Goal: Task Accomplishment & Management: Manage account settings

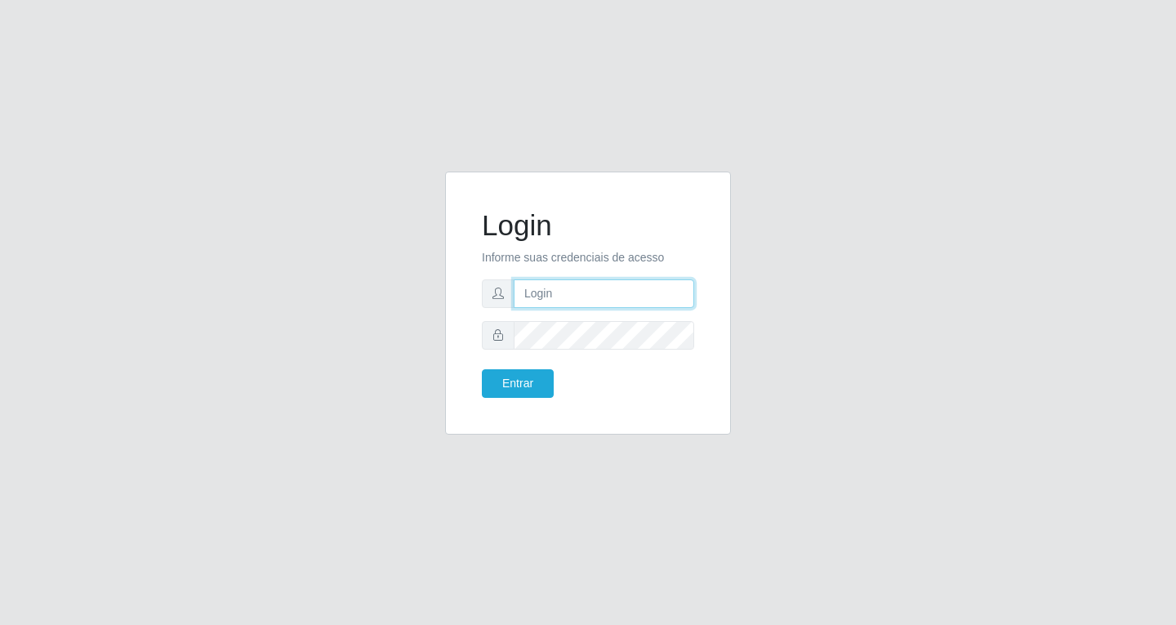
click at [577, 294] on input "text" at bounding box center [604, 293] width 181 height 29
type input "[EMAIL_ADDRESS][DOMAIN_NAME]"
click at [482, 369] on button "Entrar" at bounding box center [518, 383] width 72 height 29
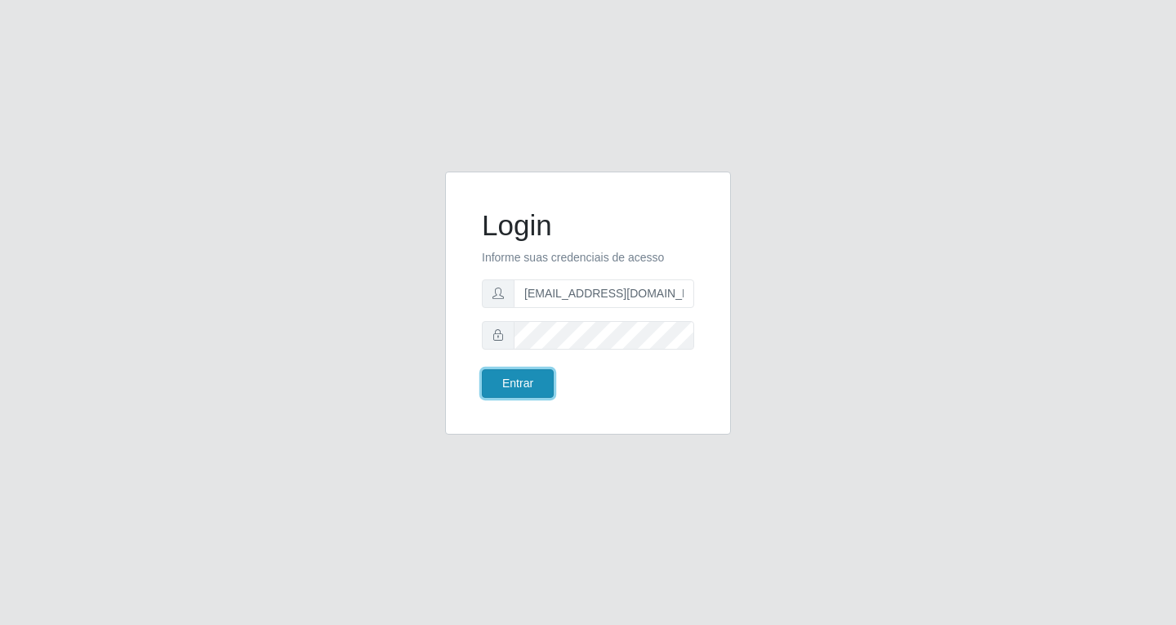
click at [530, 380] on button "Entrar" at bounding box center [518, 383] width 72 height 29
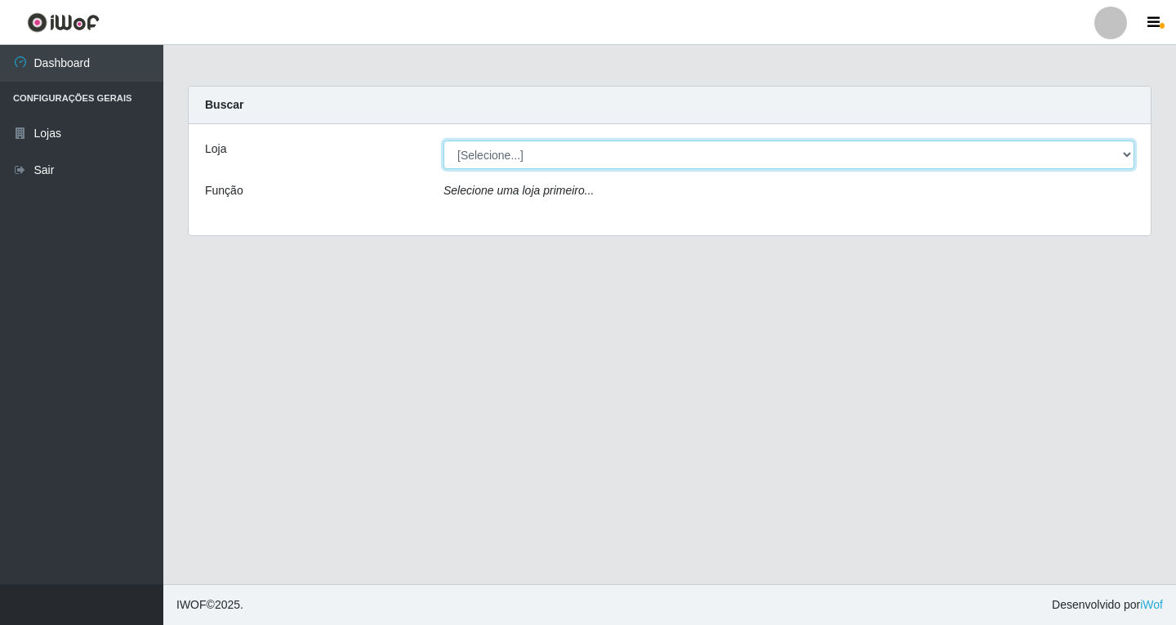
click at [820, 149] on select "[Selecione...] SuperFácil Atacado - [GEOGRAPHIC_DATA]" at bounding box center [789, 154] width 691 height 29
select select "503"
click at [444, 140] on select "[Selecione...] SuperFácil Atacado - [GEOGRAPHIC_DATA]" at bounding box center [789, 154] width 691 height 29
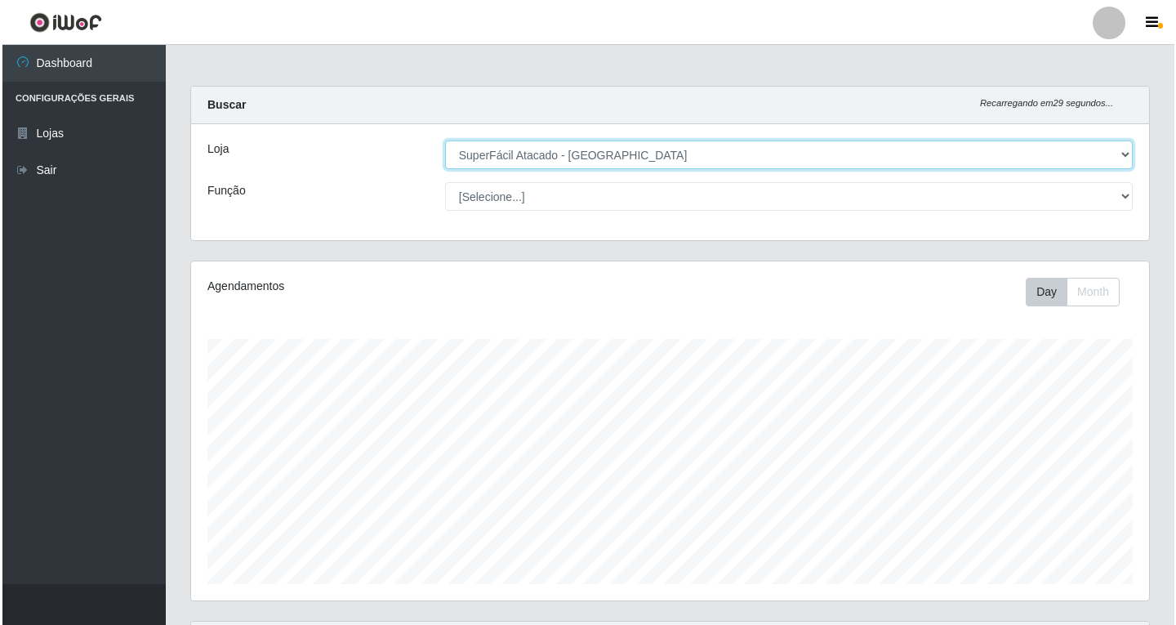
scroll to position [460, 0]
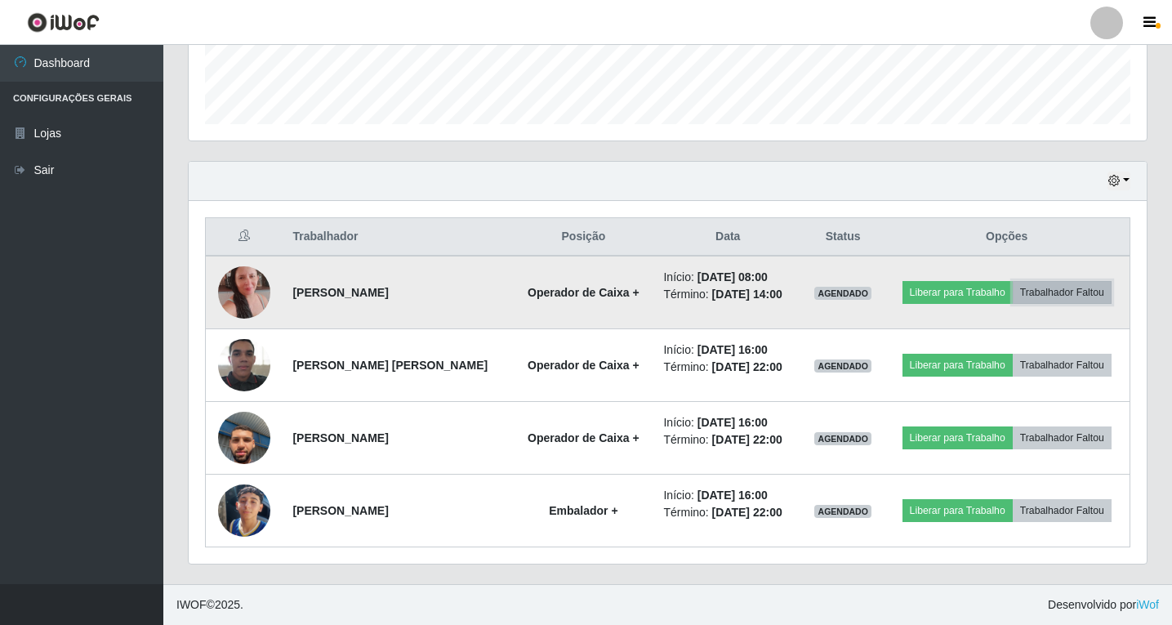
click at [1051, 290] on button "Trabalhador Faltou" at bounding box center [1062, 292] width 99 height 23
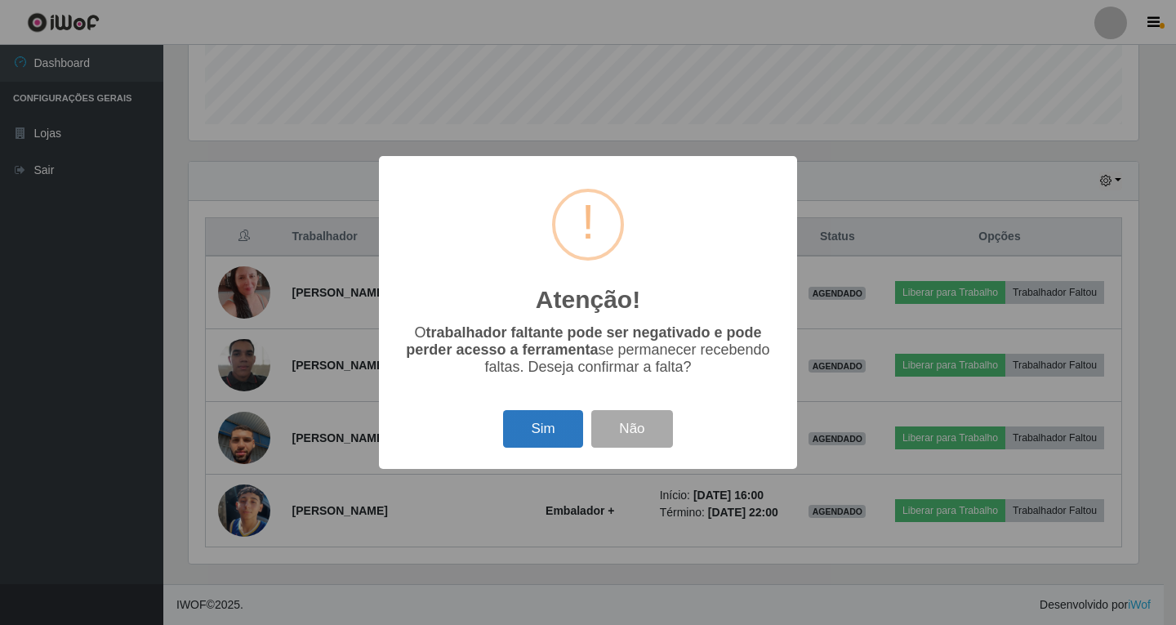
click at [550, 430] on button "Sim" at bounding box center [542, 429] width 79 height 38
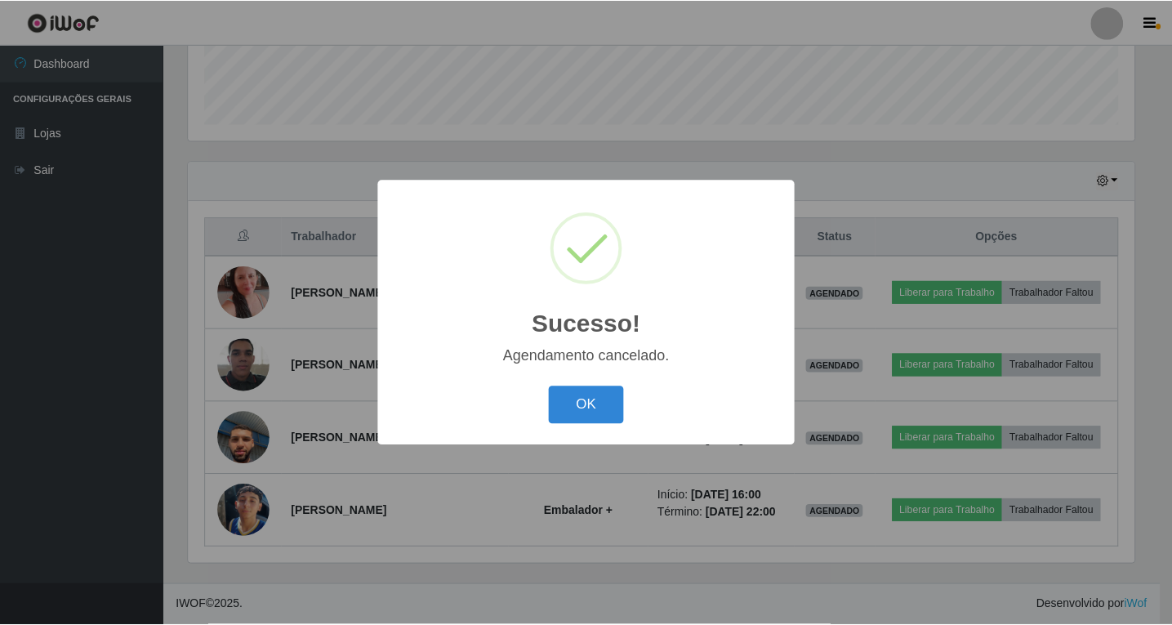
scroll to position [387, 0]
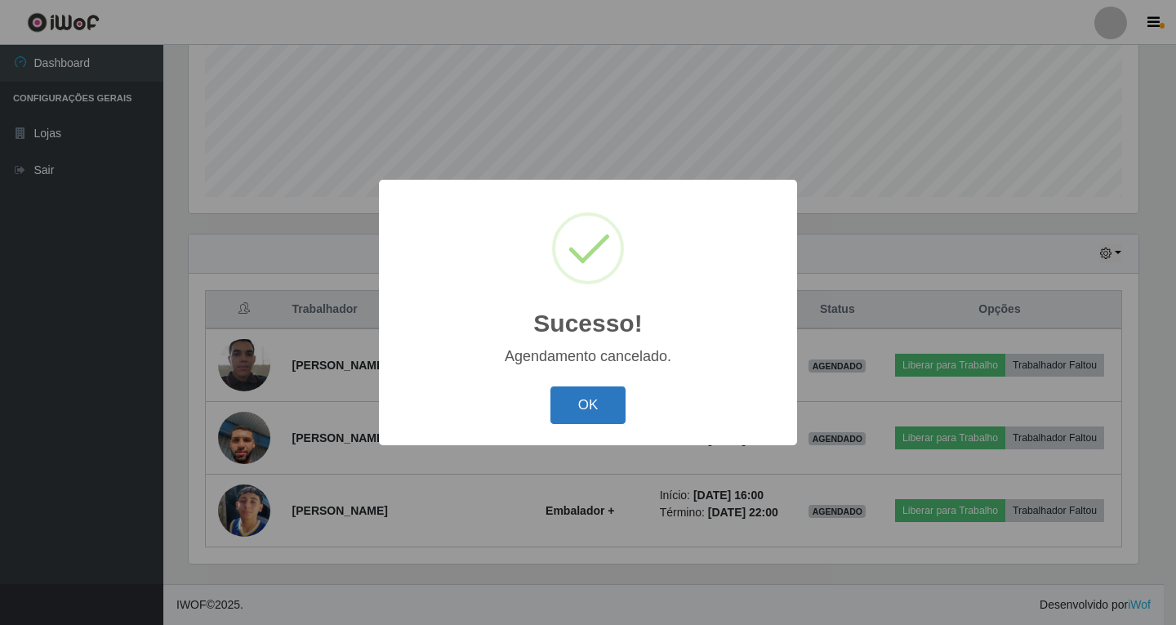
click at [566, 407] on button "OK" at bounding box center [588, 405] width 76 height 38
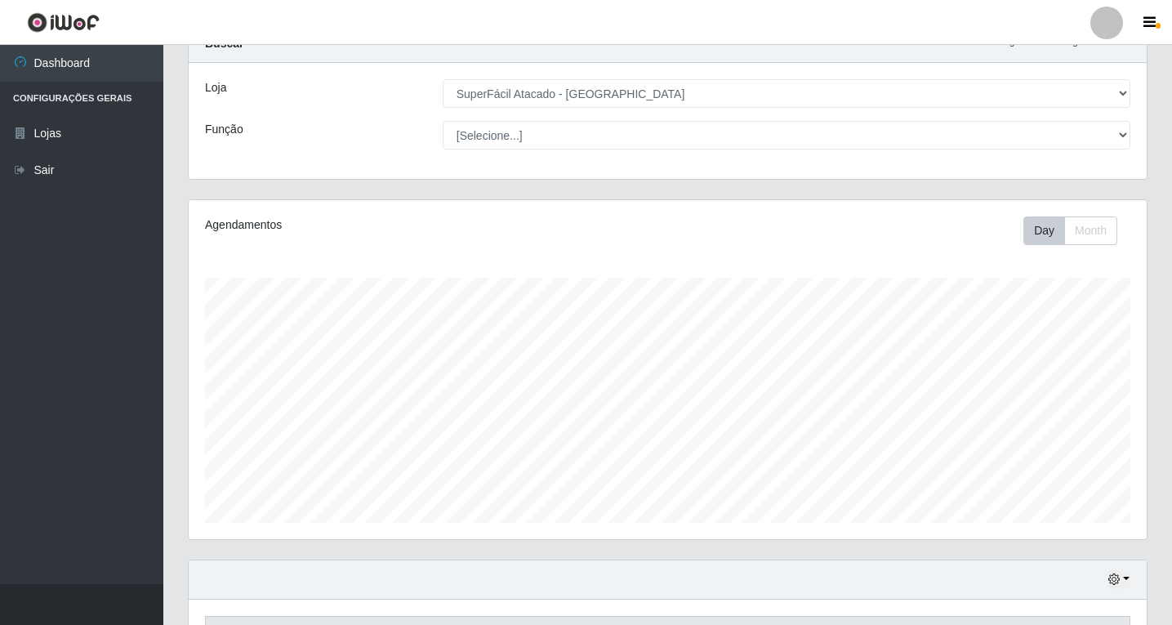
scroll to position [60, 0]
click at [67, 97] on li "Configurações Gerais" at bounding box center [81, 98] width 163 height 33
click at [68, 66] on link "Dashboard" at bounding box center [81, 63] width 163 height 37
click at [68, 65] on link "Dashboard" at bounding box center [81, 63] width 163 height 37
click at [49, 145] on link "Lojas" at bounding box center [81, 133] width 163 height 37
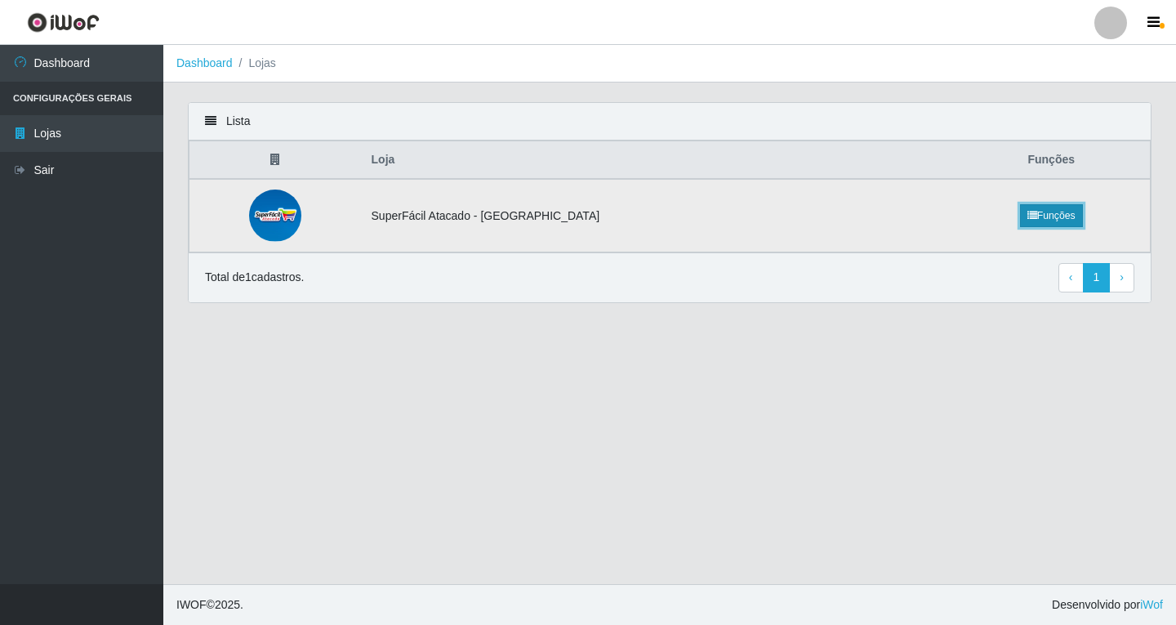
click at [1050, 212] on link "Funções" at bounding box center [1051, 215] width 63 height 23
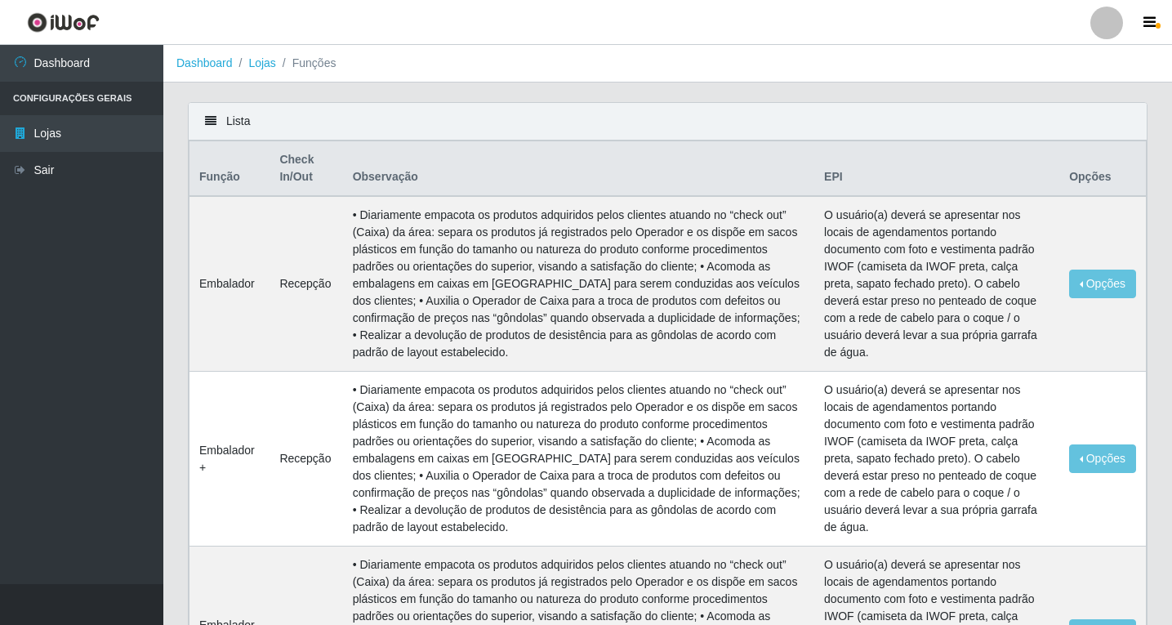
click at [225, 123] on div "Lista" at bounding box center [668, 122] width 958 height 38
click at [212, 118] on icon at bounding box center [210, 120] width 11 height 11
click at [109, 94] on li "Configurações Gerais" at bounding box center [81, 98] width 163 height 33
click at [59, 57] on link "Dashboard" at bounding box center [81, 63] width 163 height 37
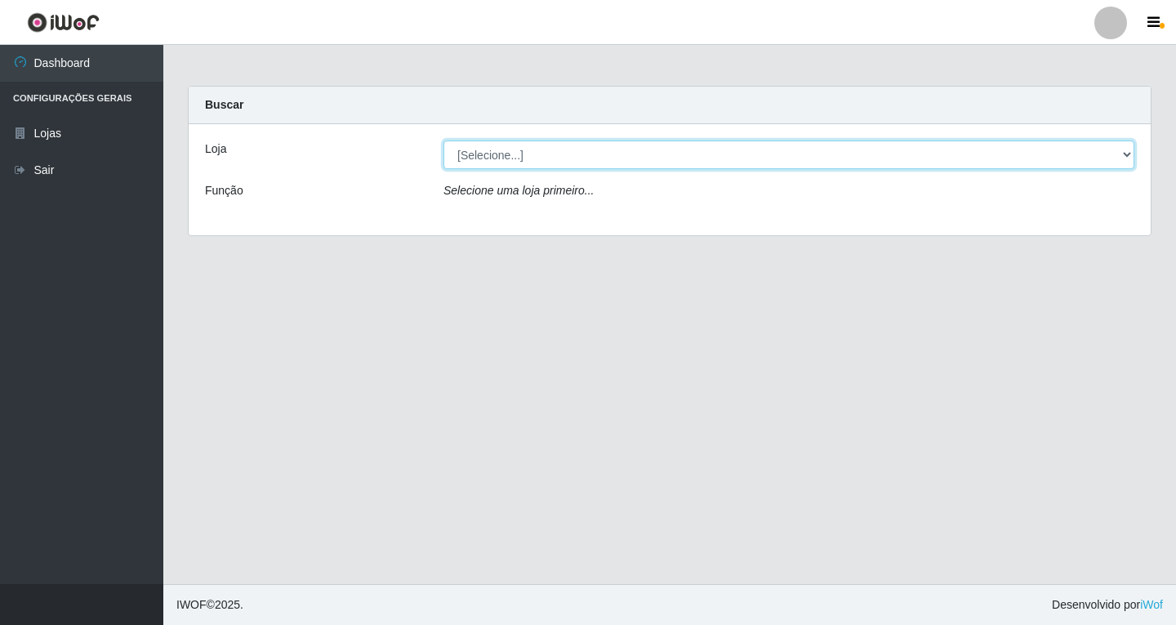
click at [525, 157] on select "[Selecione...] SuperFácil Atacado - [GEOGRAPHIC_DATA]" at bounding box center [789, 154] width 691 height 29
click at [444, 140] on select "[Selecione...] SuperFácil Atacado - [GEOGRAPHIC_DATA]" at bounding box center [789, 154] width 691 height 29
drag, startPoint x: 530, startPoint y: 149, endPoint x: 531, endPoint y: 164, distance: 15.5
click at [530, 149] on select "[Selecione...] SuperFácil Atacado - [GEOGRAPHIC_DATA]" at bounding box center [789, 154] width 691 height 29
select select "503"
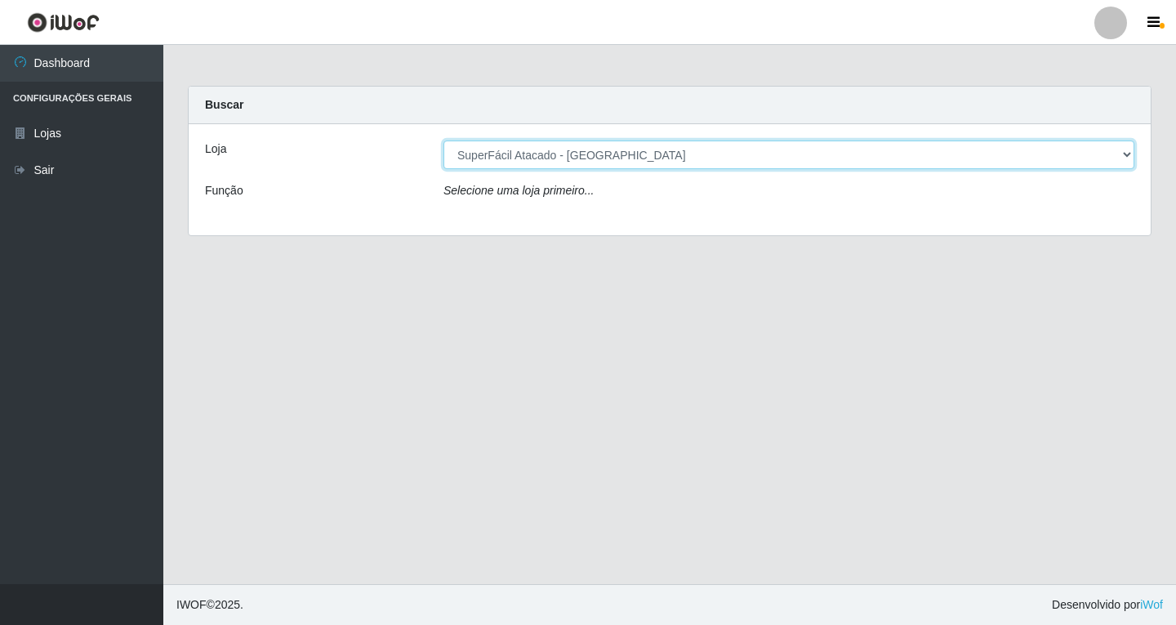
click at [444, 140] on select "[Selecione...] SuperFácil Atacado - [GEOGRAPHIC_DATA]" at bounding box center [789, 154] width 691 height 29
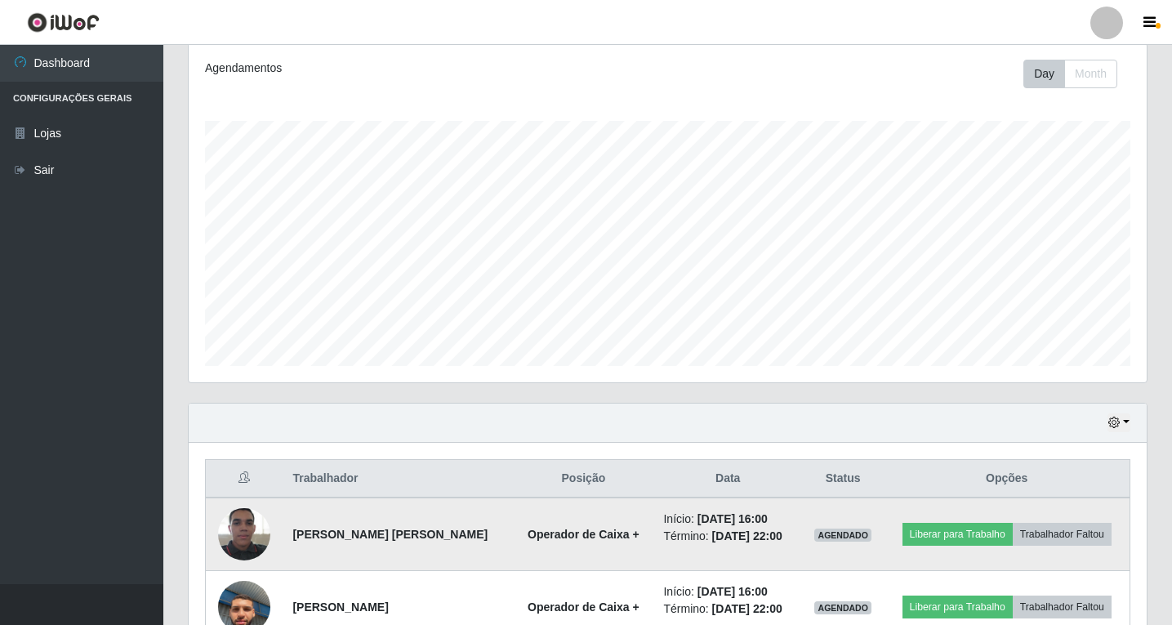
scroll to position [387, 0]
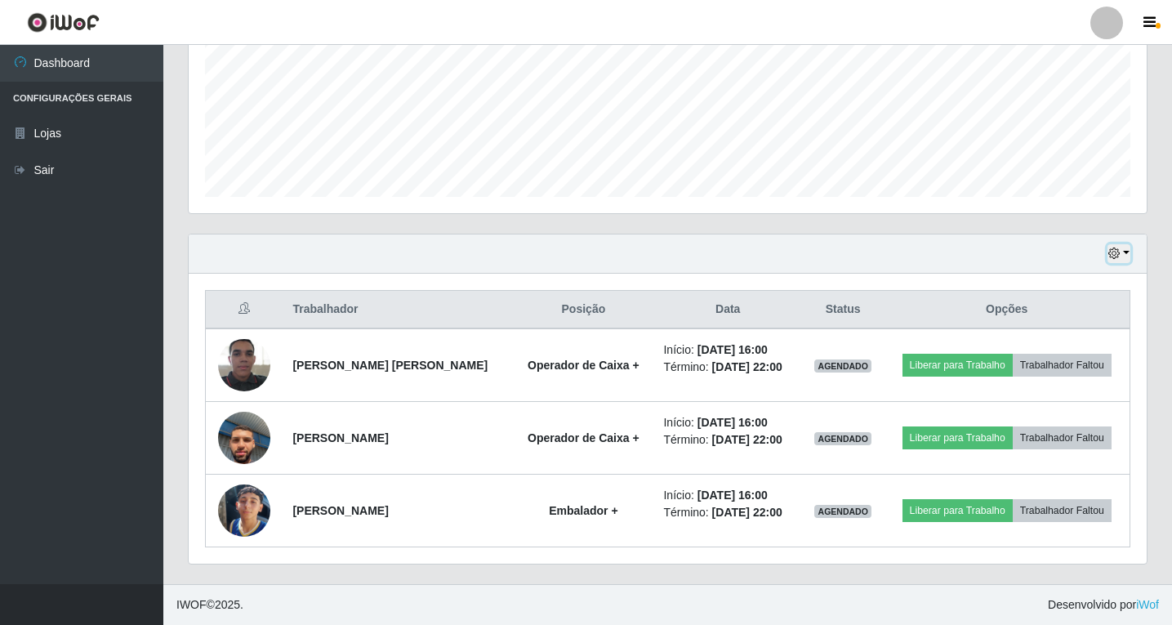
click at [1115, 253] on icon "button" at bounding box center [1113, 252] width 11 height 11
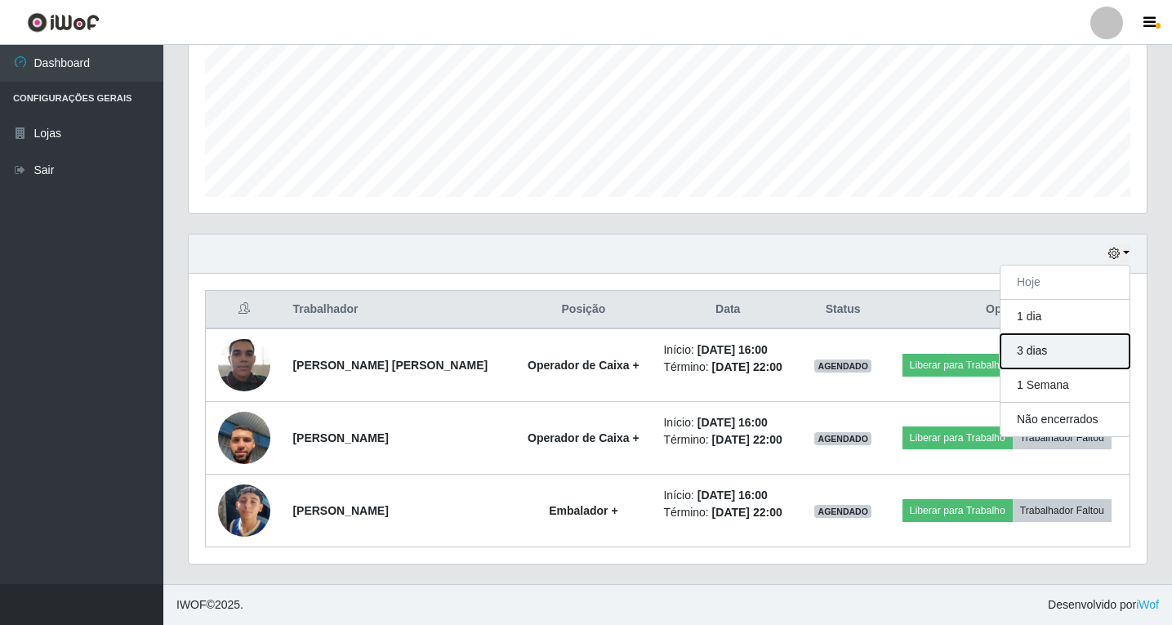
click at [1029, 347] on button "3 dias" at bounding box center [1065, 351] width 129 height 34
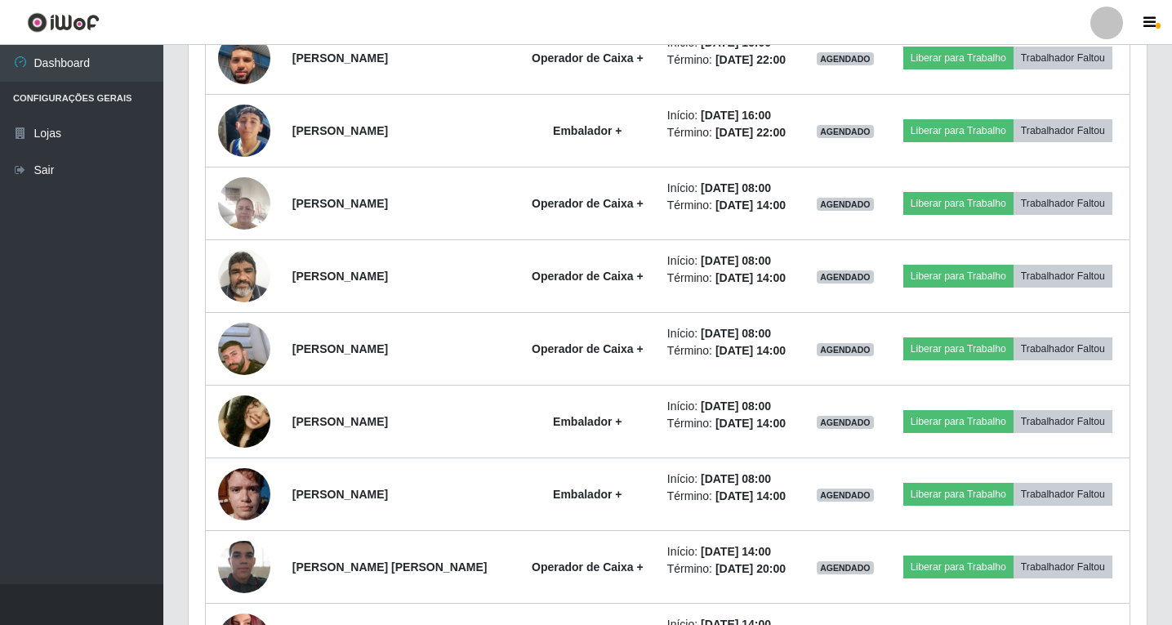
scroll to position [796, 0]
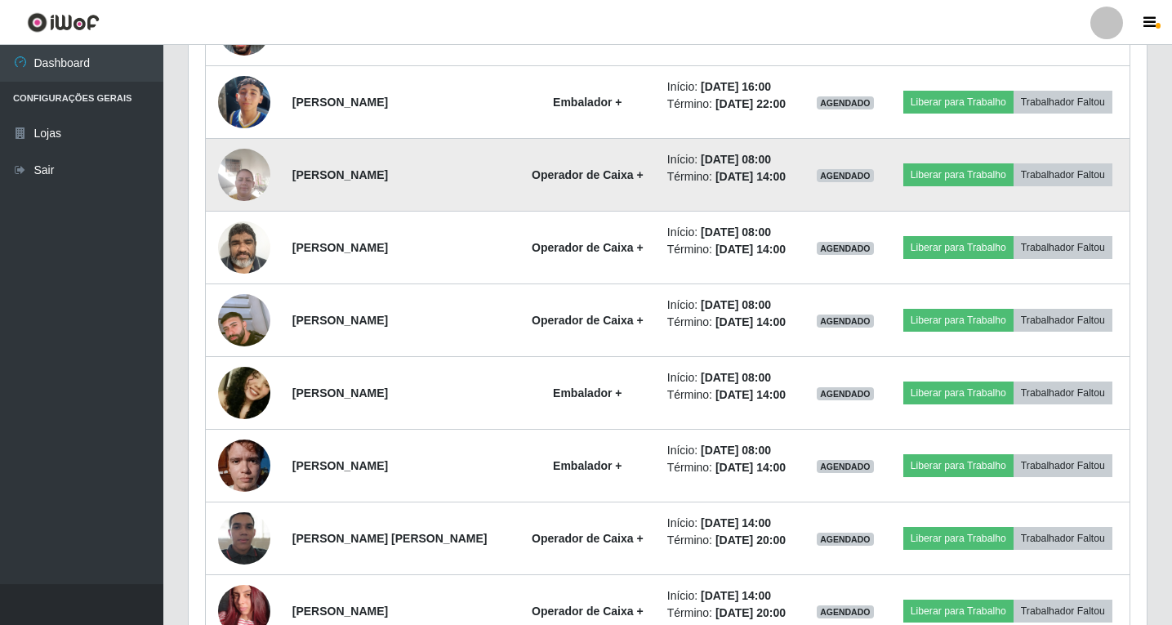
drag, startPoint x: 294, startPoint y: 174, endPoint x: 386, endPoint y: 175, distance: 92.3
click at [386, 175] on strong "[PERSON_NAME]" at bounding box center [340, 174] width 96 height 13
drag, startPoint x: 290, startPoint y: 175, endPoint x: 410, endPoint y: 181, distance: 120.2
click at [409, 179] on td "[PERSON_NAME]" at bounding box center [400, 175] width 235 height 73
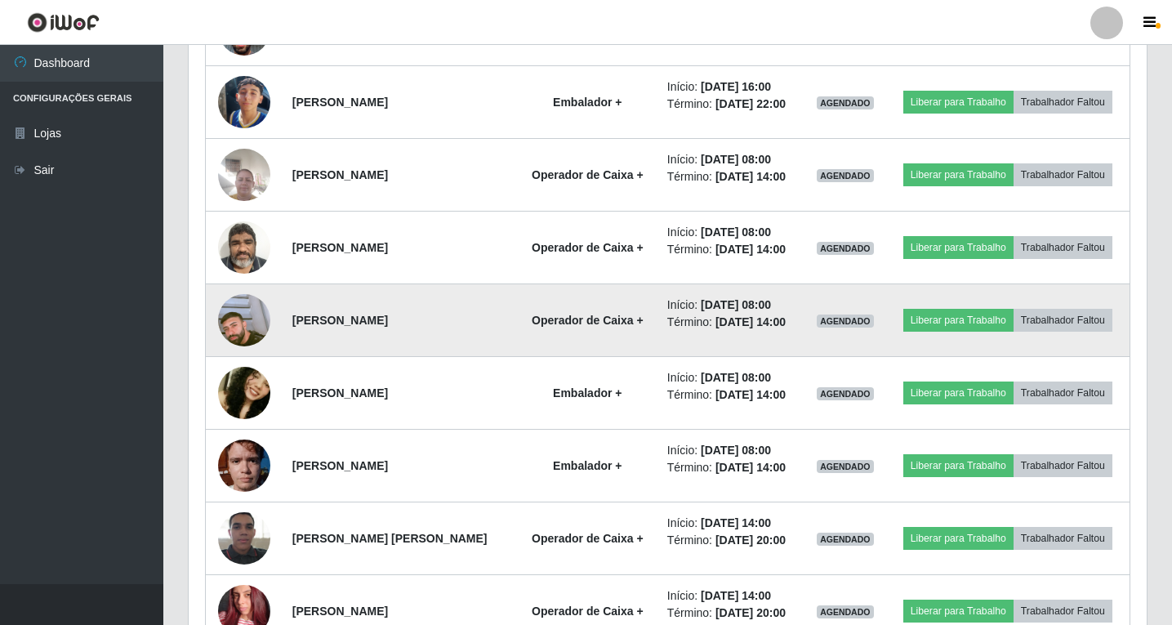
copy strong "[PERSON_NAME]"
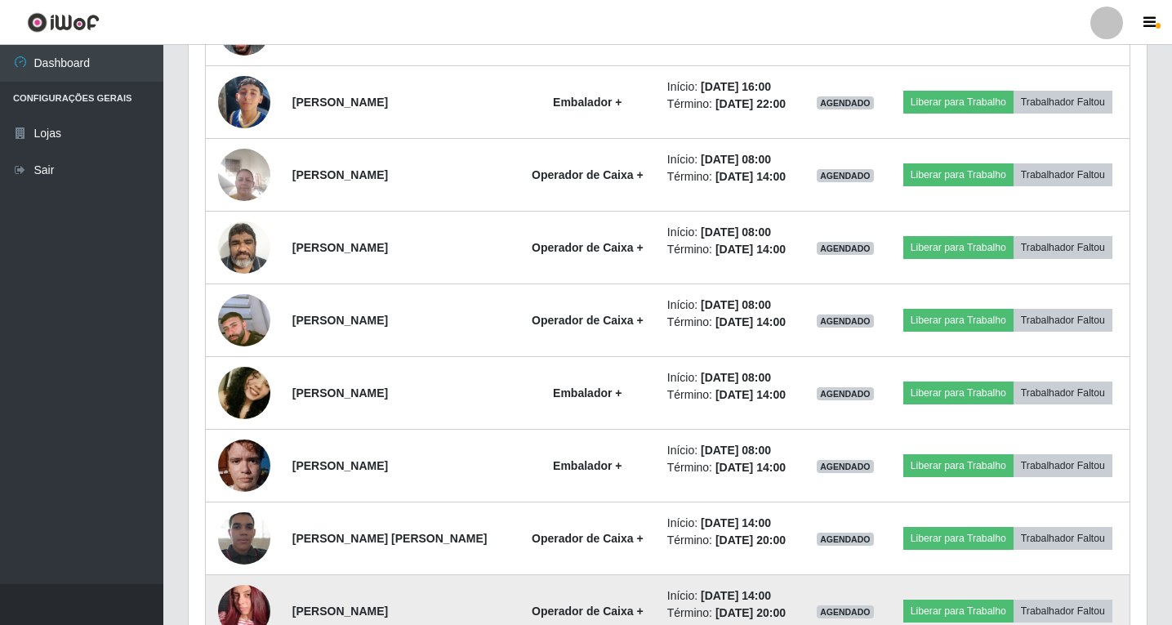
scroll to position [387, 0]
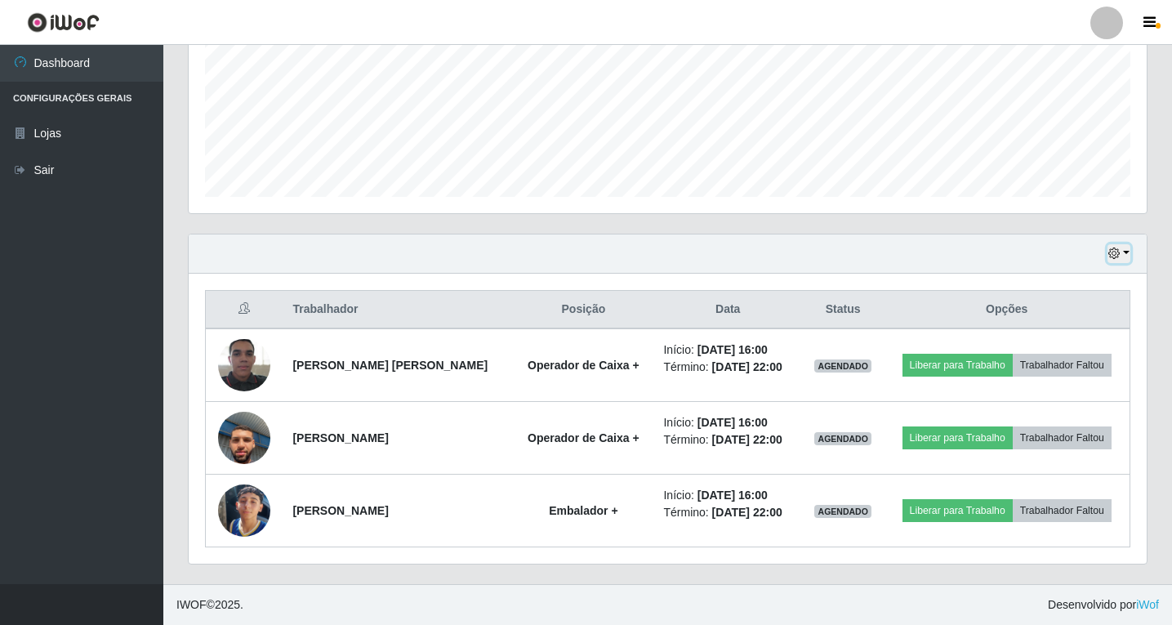
click at [1118, 258] on icon "button" at bounding box center [1113, 252] width 11 height 11
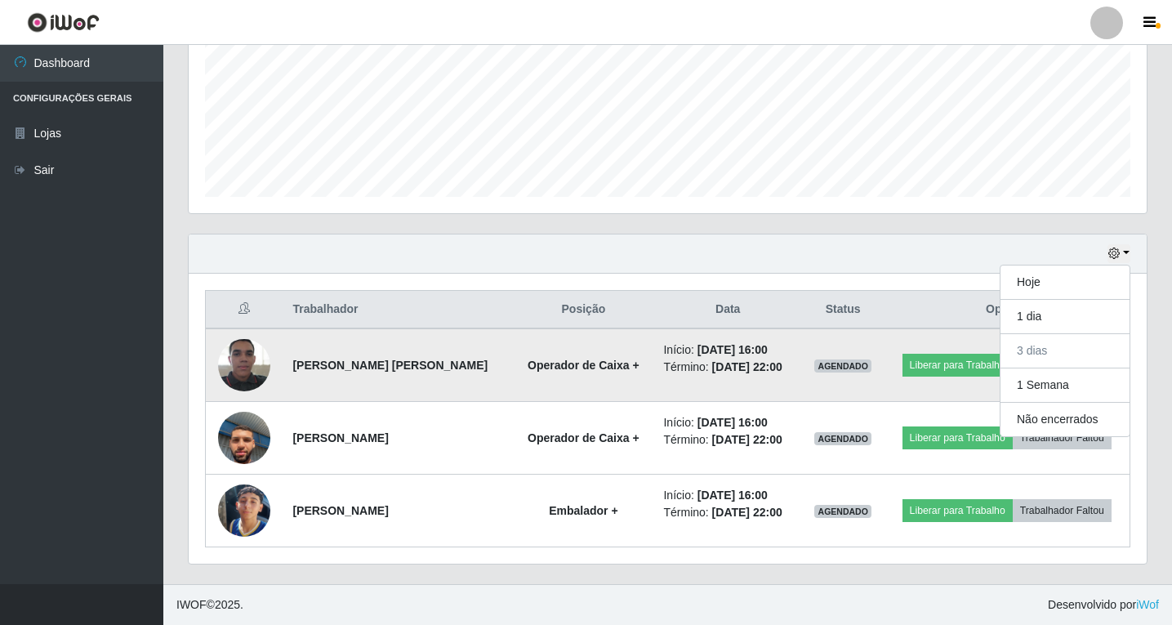
click at [670, 383] on td "Início: [DATE] 16:00 Término: [DATE] 22:00" at bounding box center [727, 365] width 148 height 74
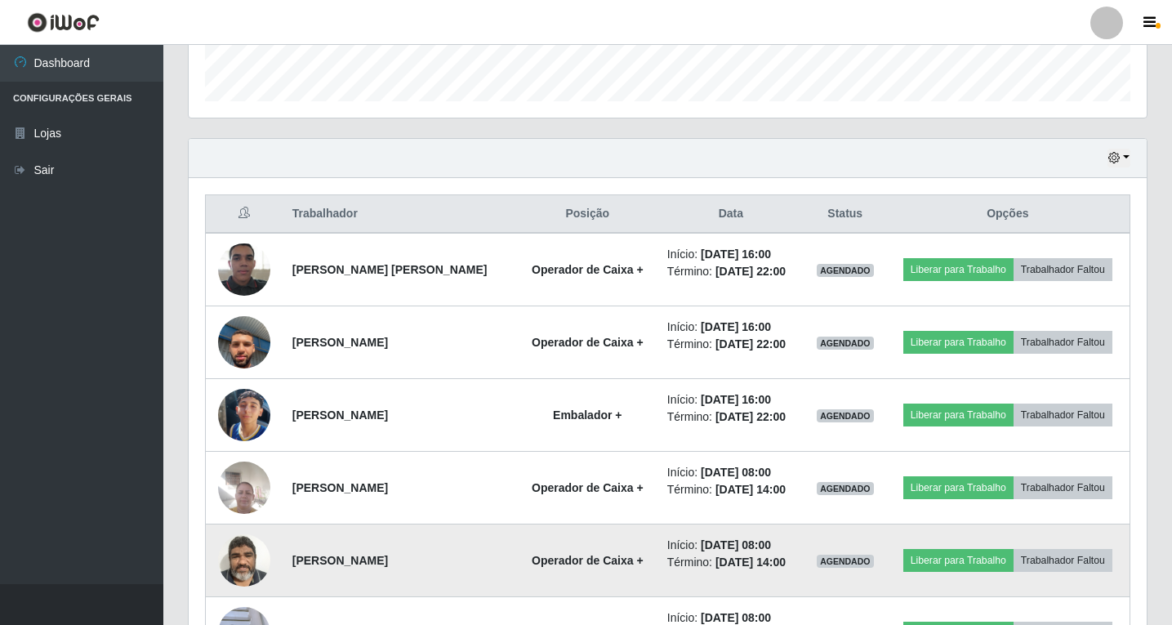
scroll to position [632, 0]
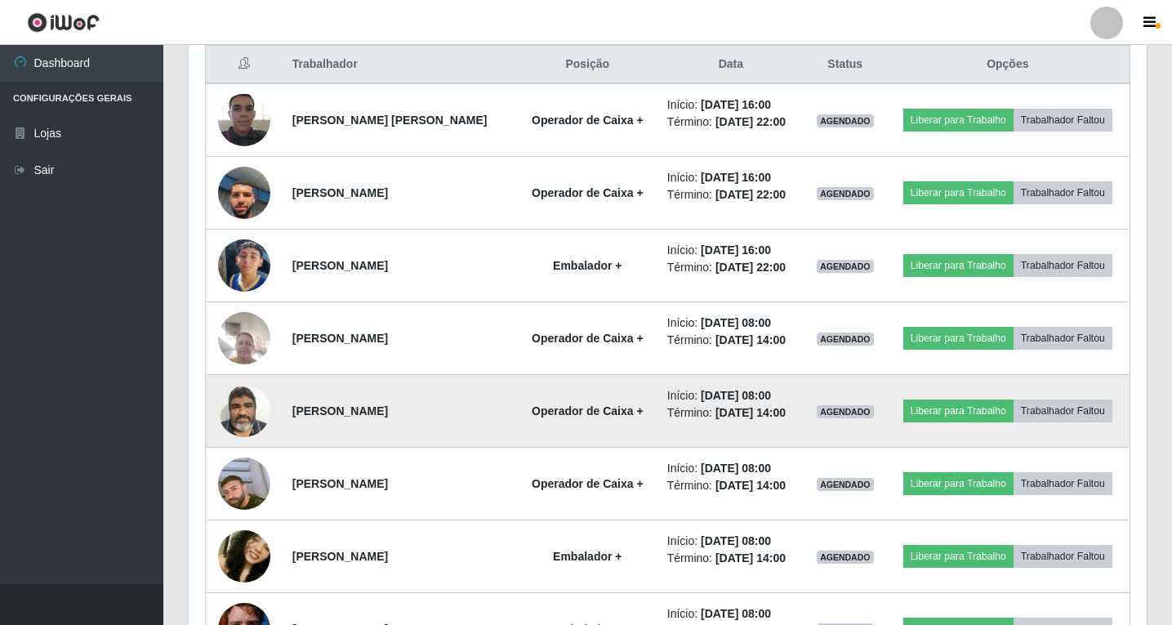
drag, startPoint x: 295, startPoint y: 410, endPoint x: 394, endPoint y: 403, distance: 99.0
click at [388, 404] on strong "[PERSON_NAME]" at bounding box center [340, 410] width 96 height 13
drag, startPoint x: 291, startPoint y: 414, endPoint x: 432, endPoint y: 412, distance: 141.3
click at [432, 412] on td "[PERSON_NAME]" at bounding box center [400, 411] width 235 height 73
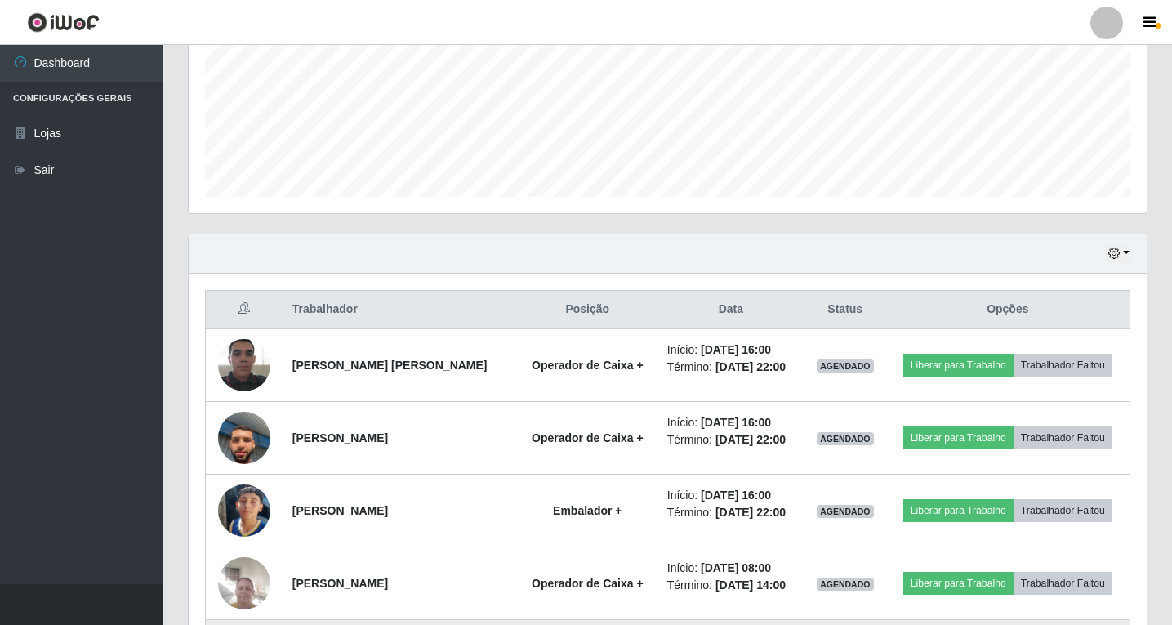
copy strong "[PERSON_NAME]"
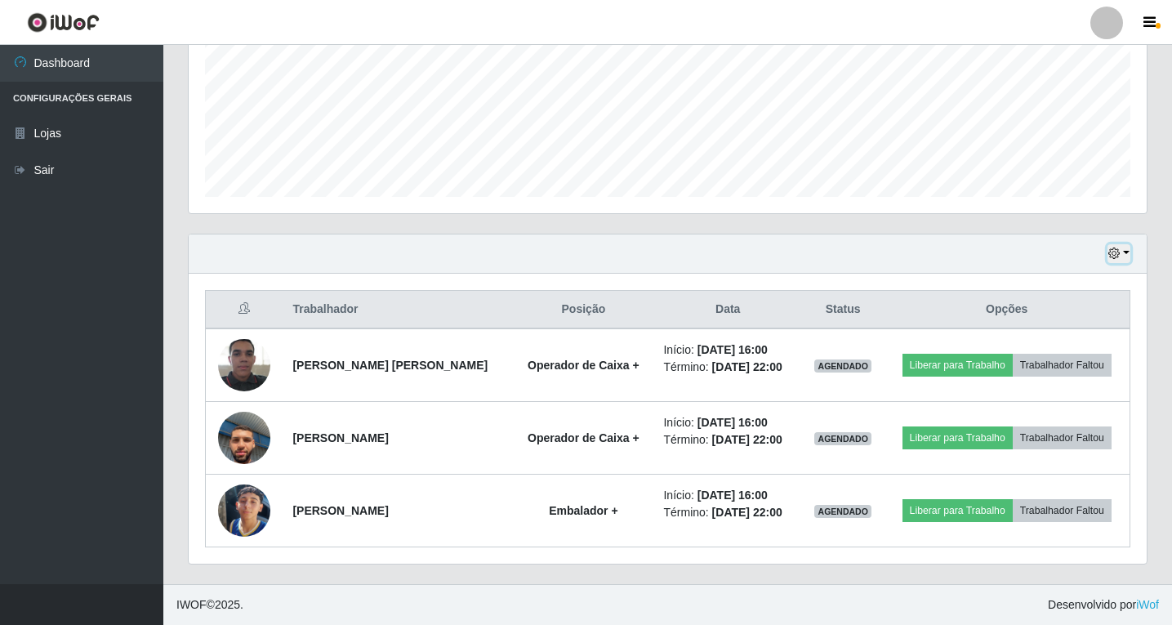
click at [1118, 252] on icon "button" at bounding box center [1113, 252] width 11 height 11
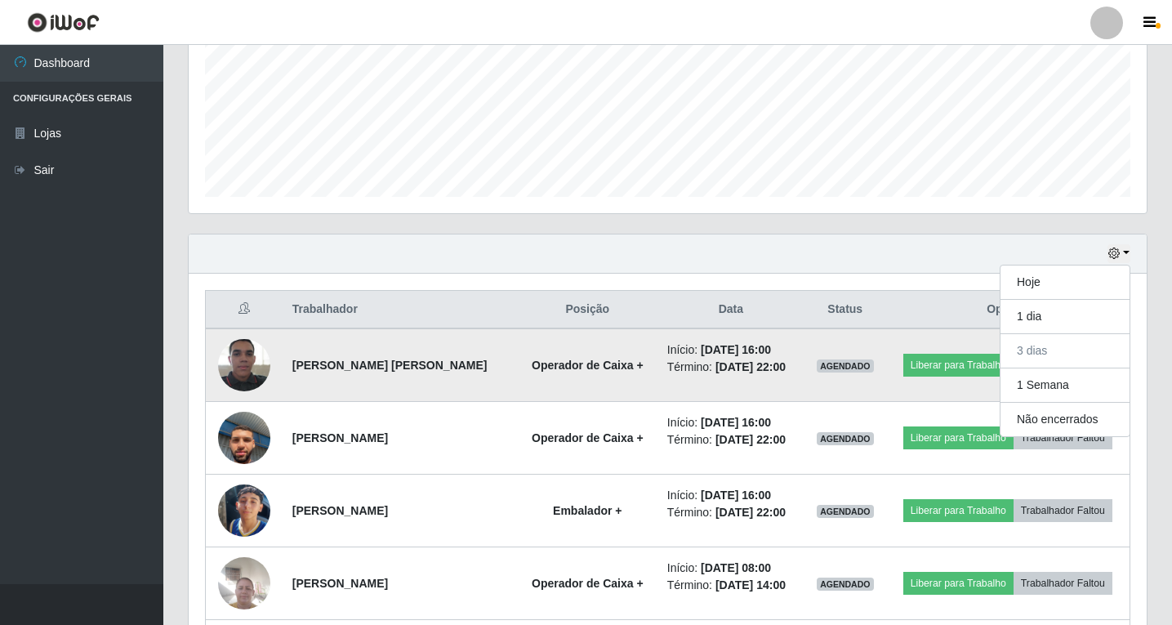
click at [568, 384] on td "Operador de Caixa +" at bounding box center [588, 365] width 140 height 74
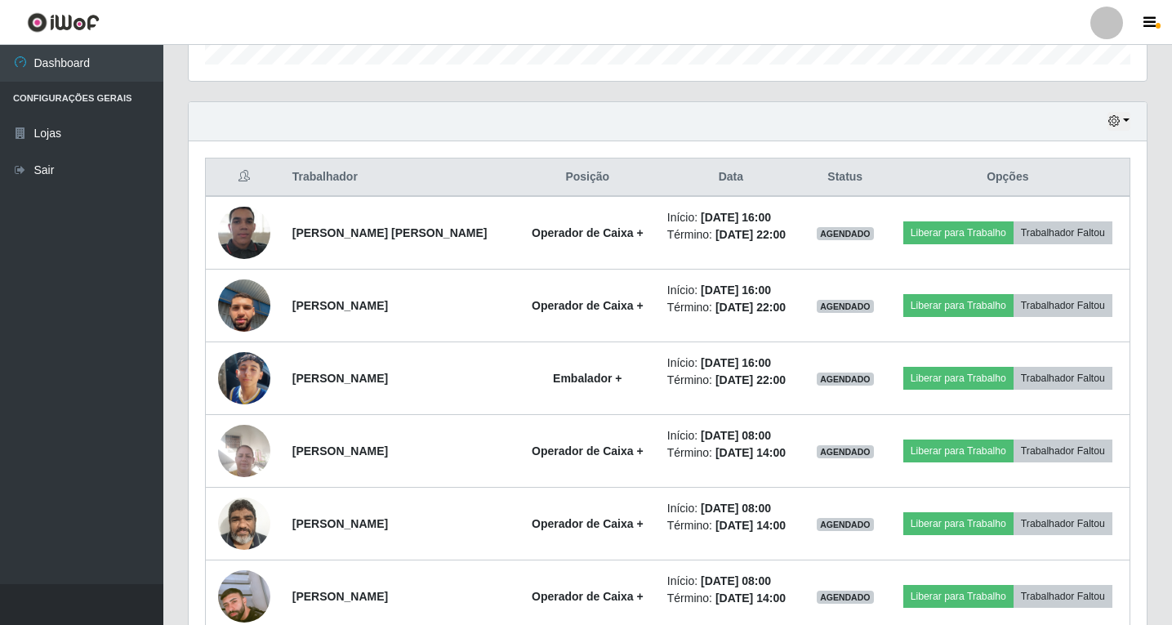
scroll to position [714, 0]
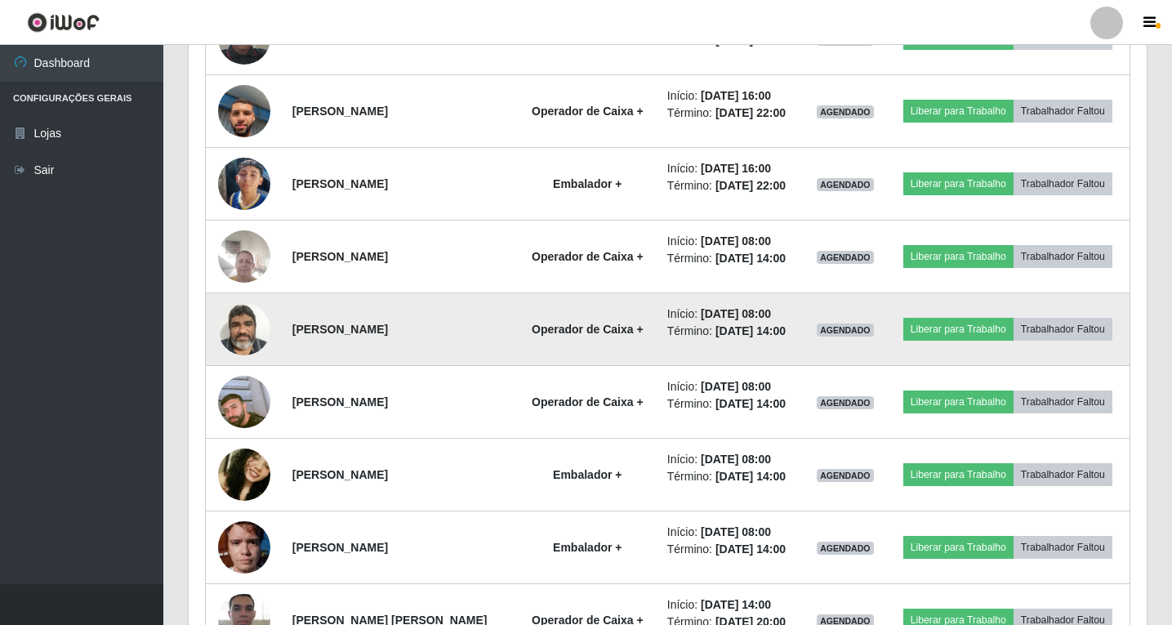
drag, startPoint x: 295, startPoint y: 326, endPoint x: 421, endPoint y: 326, distance: 125.8
click at [388, 326] on strong "[PERSON_NAME]" at bounding box center [340, 329] width 96 height 13
click at [291, 328] on td "[PERSON_NAME]" at bounding box center [400, 329] width 235 height 73
drag, startPoint x: 292, startPoint y: 329, endPoint x: 457, endPoint y: 325, distance: 164.2
click at [457, 325] on td "[PERSON_NAME]" at bounding box center [400, 329] width 235 height 73
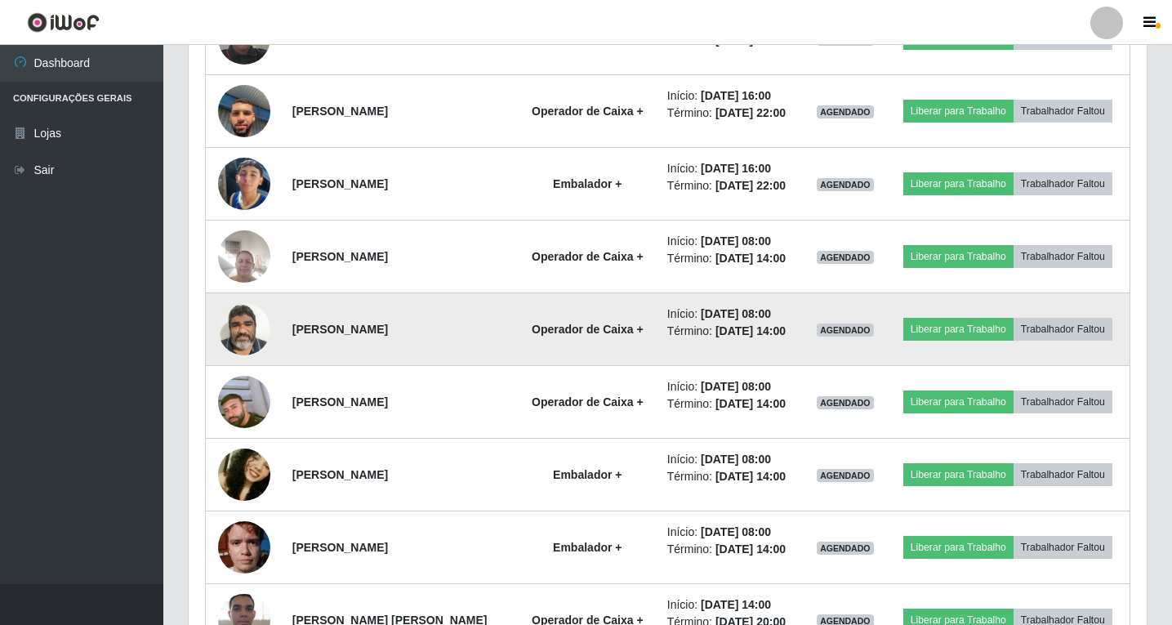
copy strong "[PERSON_NAME]"
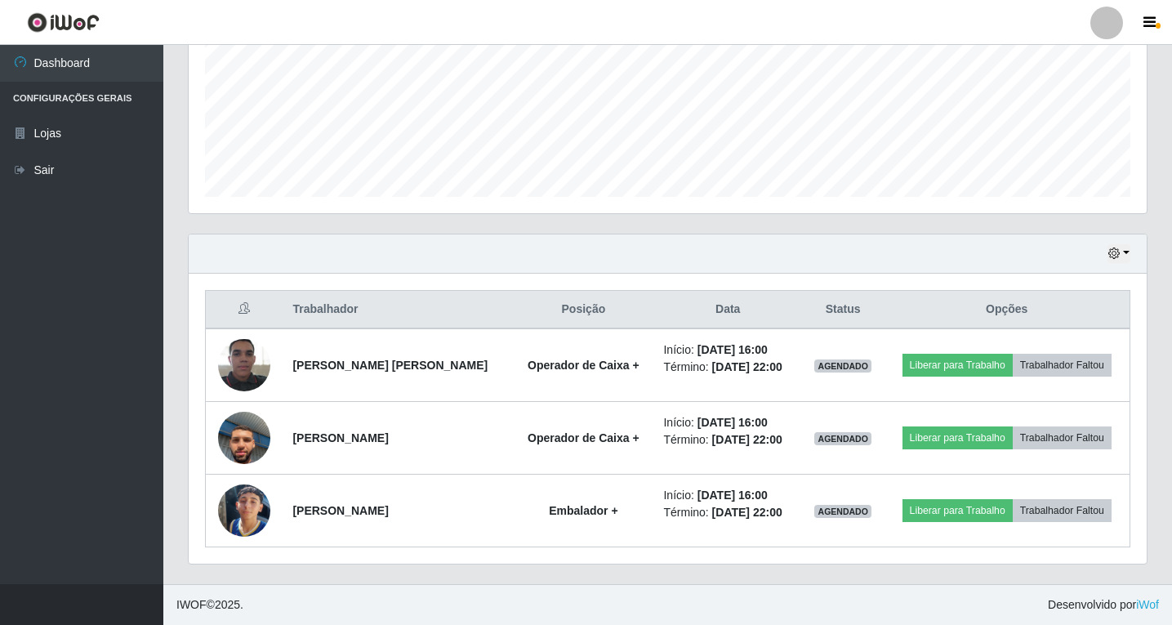
scroll to position [387, 0]
click at [1122, 256] on button "button" at bounding box center [1119, 253] width 23 height 19
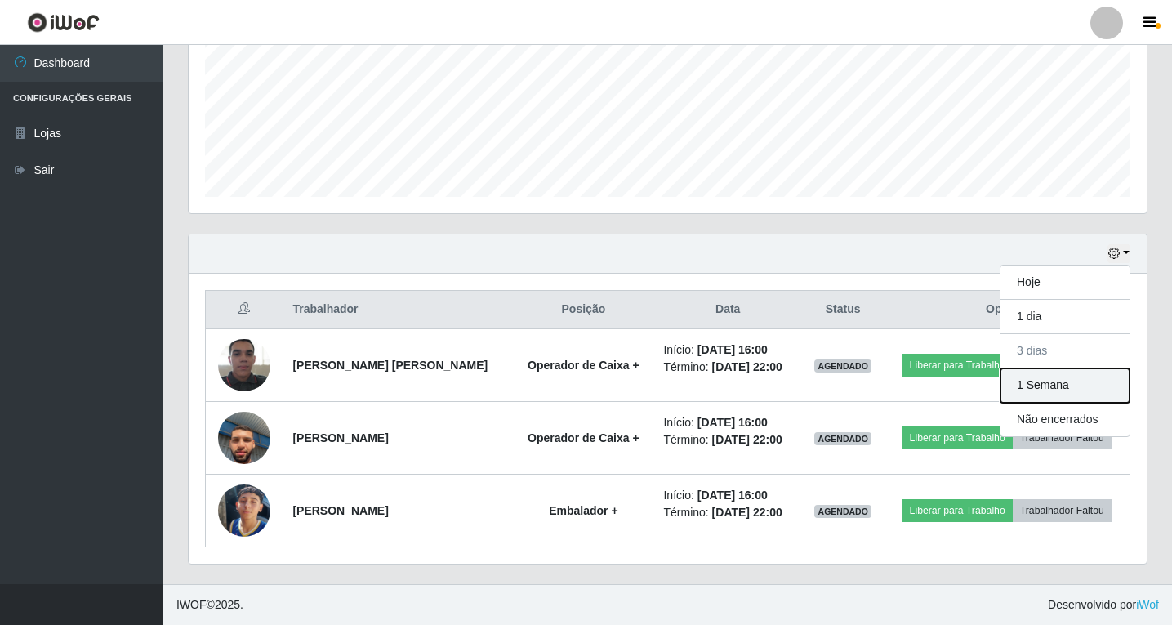
click at [1049, 389] on button "1 Semana" at bounding box center [1065, 385] width 129 height 34
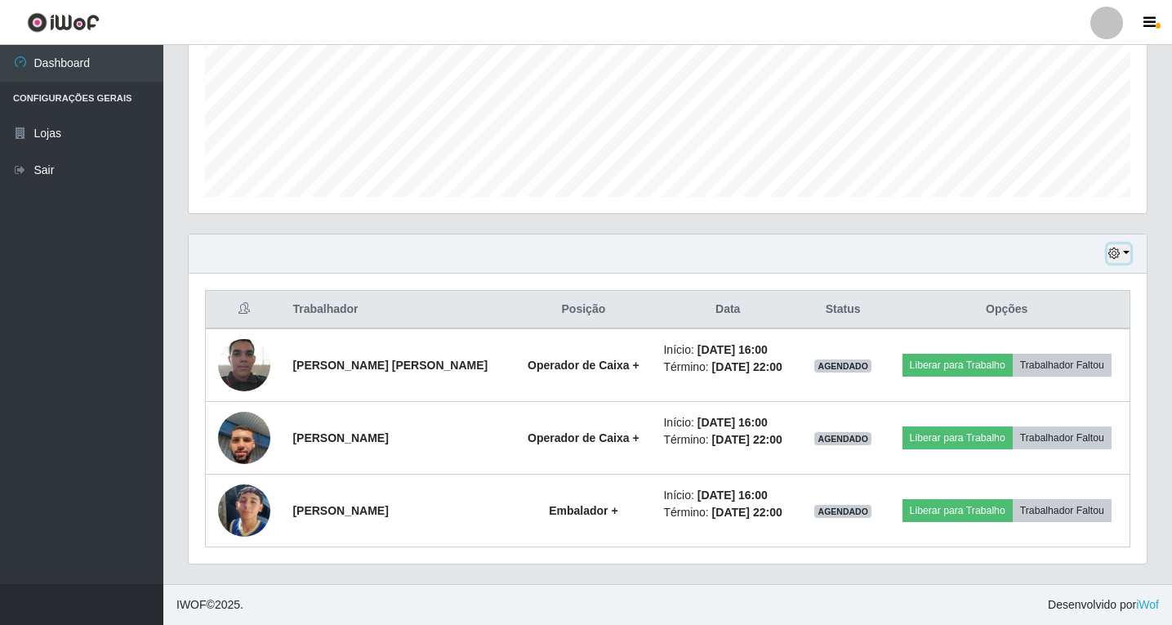
click at [1115, 255] on icon "button" at bounding box center [1113, 252] width 11 height 11
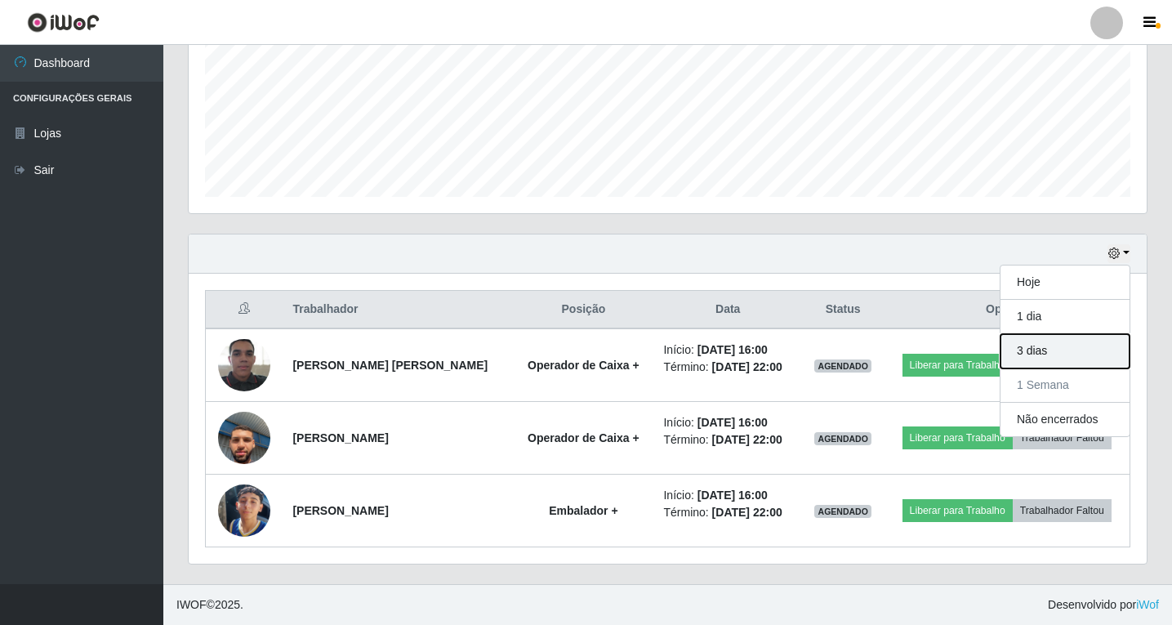
click at [1027, 341] on button "3 dias" at bounding box center [1065, 351] width 129 height 34
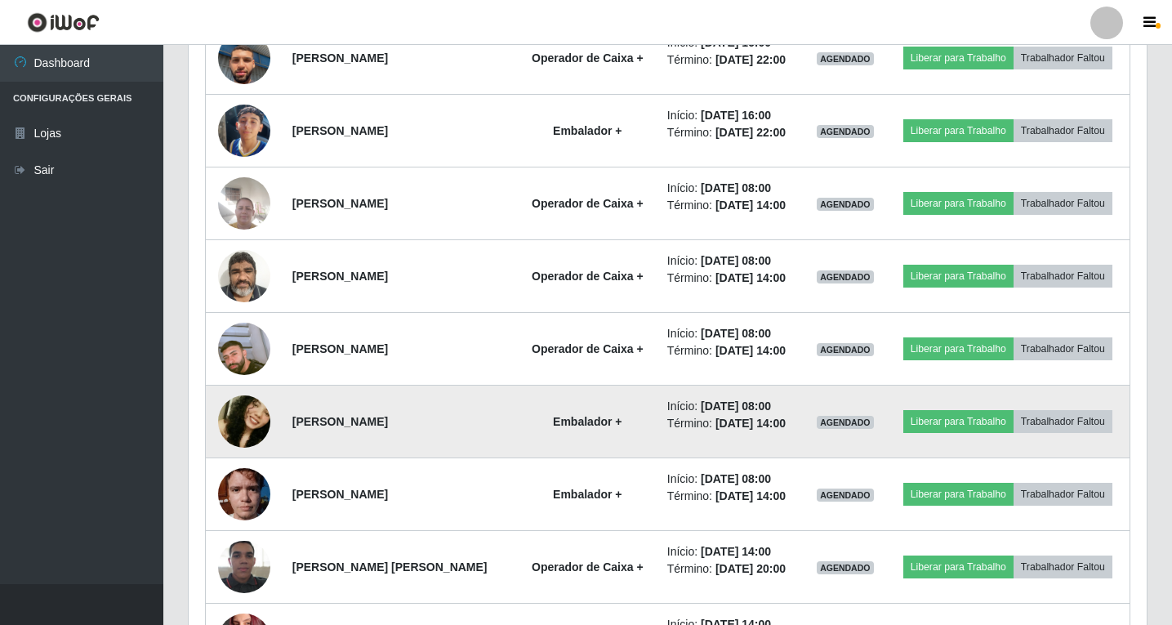
scroll to position [796, 0]
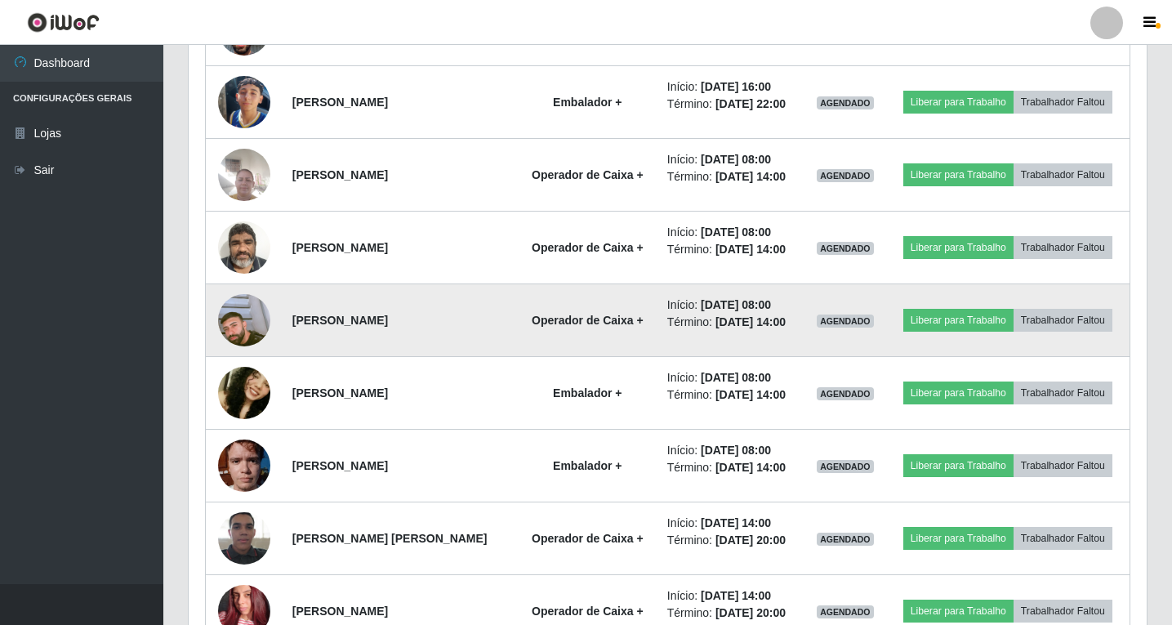
drag, startPoint x: 293, startPoint y: 320, endPoint x: 441, endPoint y: 324, distance: 147.9
click at [441, 324] on td "[PERSON_NAME]" at bounding box center [400, 320] width 235 height 73
copy strong "[PERSON_NAME]"
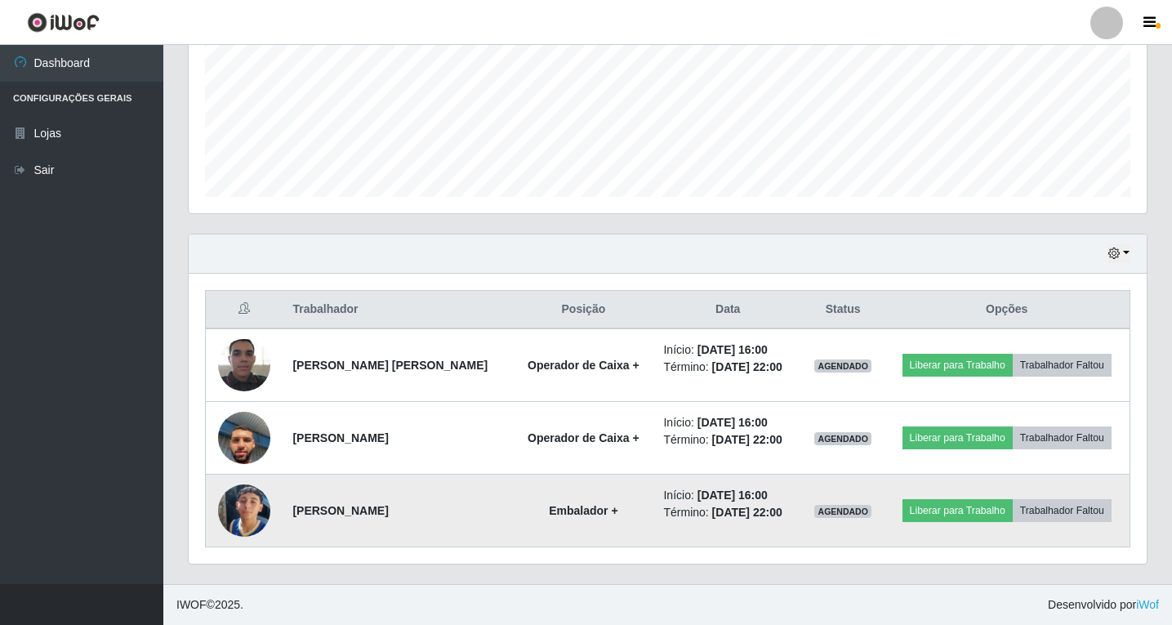
scroll to position [387, 0]
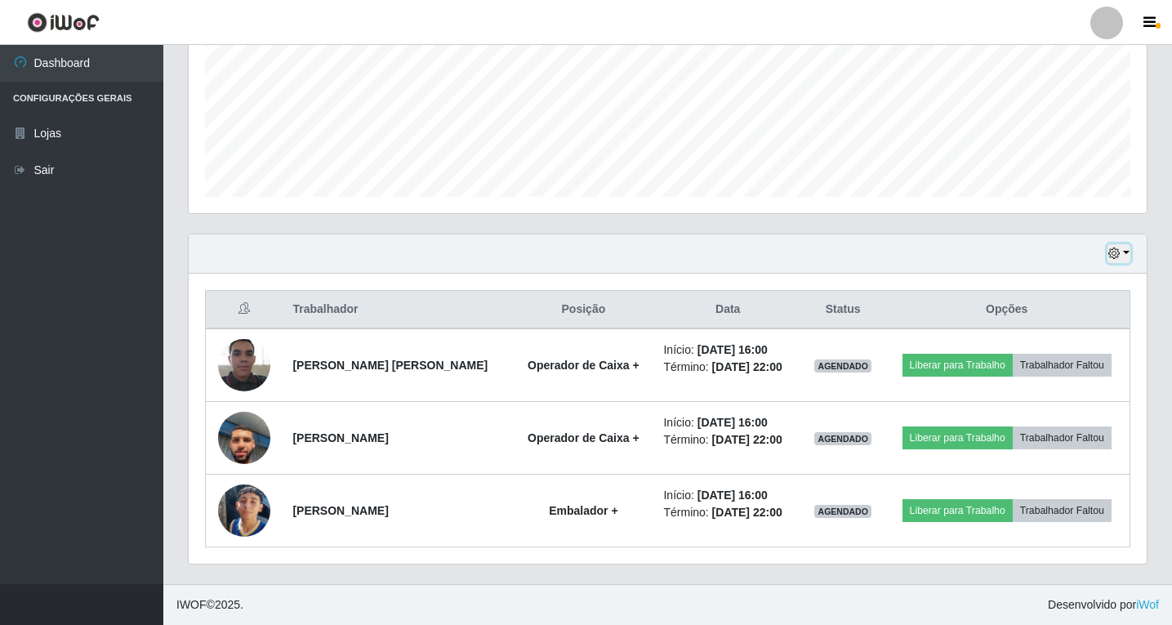
click at [1119, 256] on icon "button" at bounding box center [1113, 252] width 11 height 11
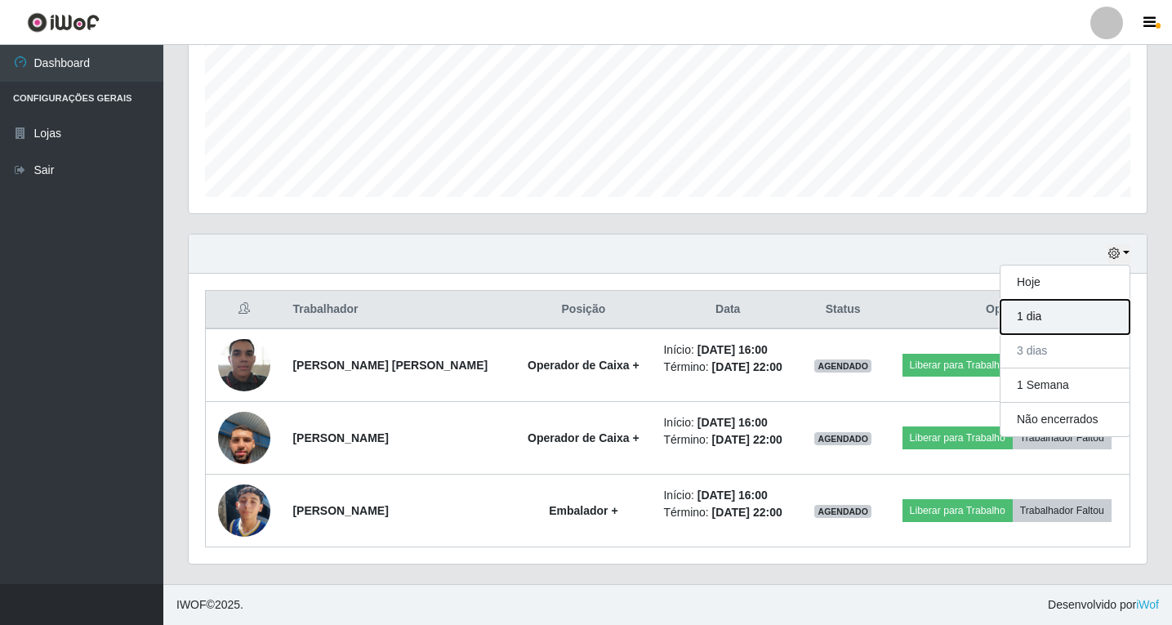
click at [1032, 323] on button "1 dia" at bounding box center [1065, 317] width 129 height 34
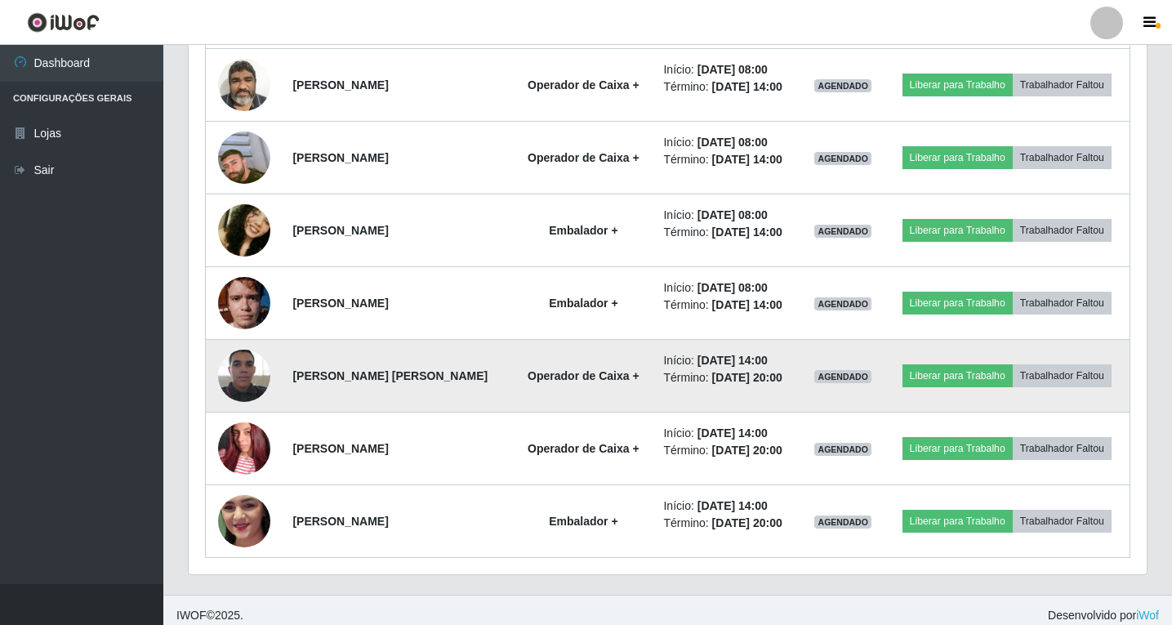
scroll to position [959, 0]
drag, startPoint x: 294, startPoint y: 372, endPoint x: 481, endPoint y: 375, distance: 187.1
click at [481, 375] on td "[PERSON_NAME] [PERSON_NAME]" at bounding box center [398, 375] width 230 height 73
copy strong "[PERSON_NAME] [PERSON_NAME]"
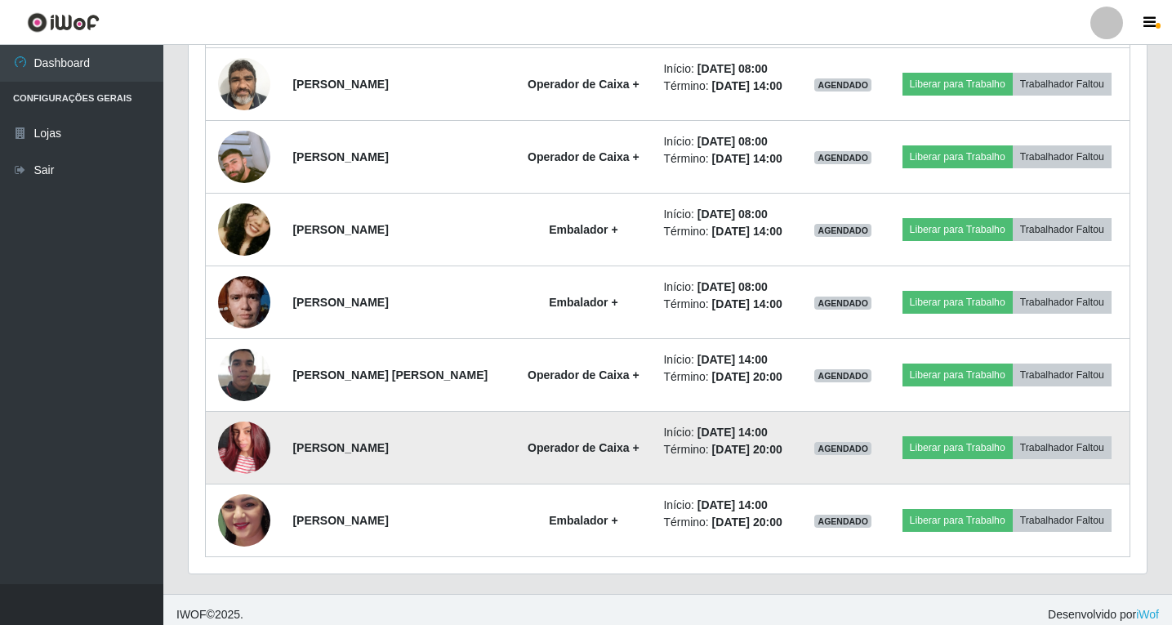
drag, startPoint x: 302, startPoint y: 448, endPoint x: 440, endPoint y: 448, distance: 138.0
click at [440, 448] on td "[PERSON_NAME]" at bounding box center [398, 448] width 230 height 73
copy strong "[PERSON_NAME]"
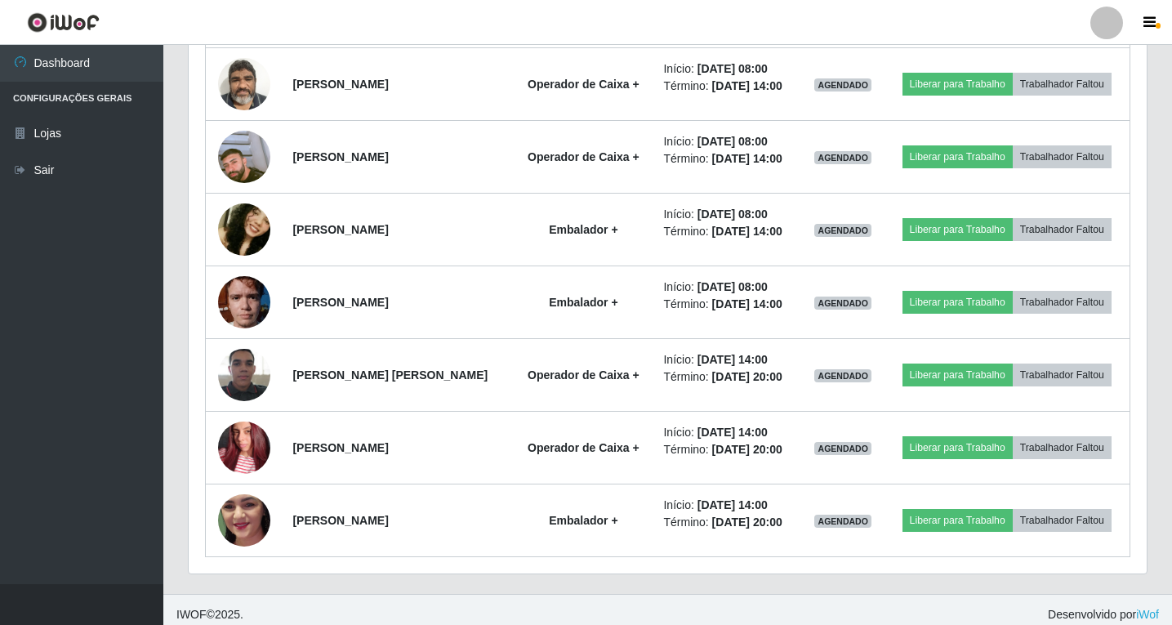
scroll to position [387, 0]
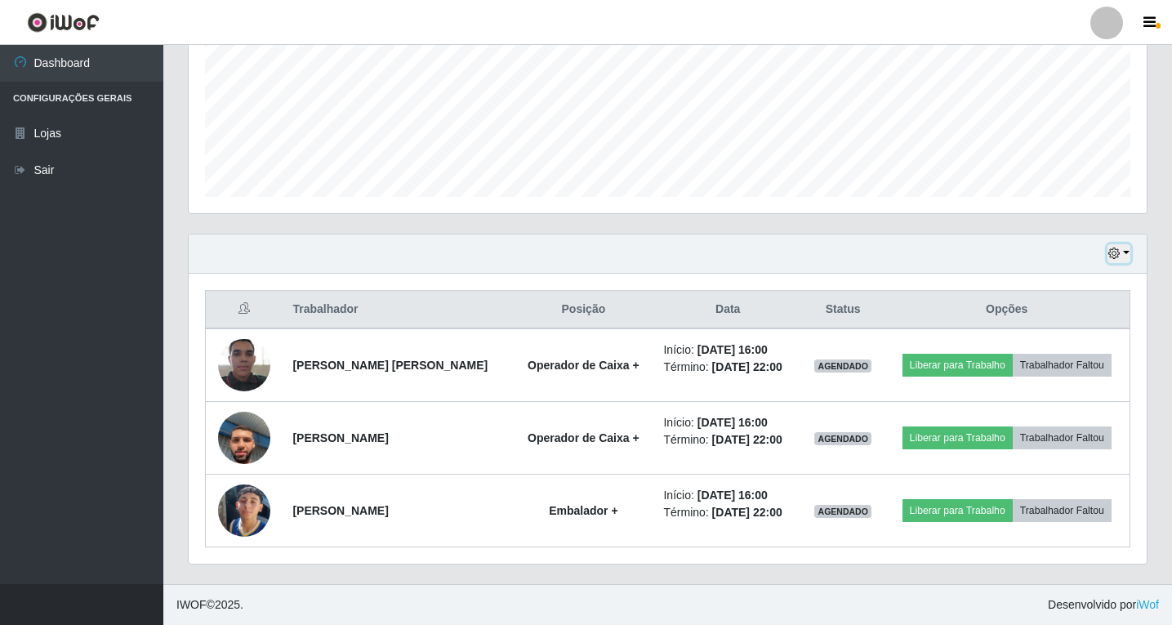
click at [1121, 252] on button "button" at bounding box center [1119, 253] width 23 height 19
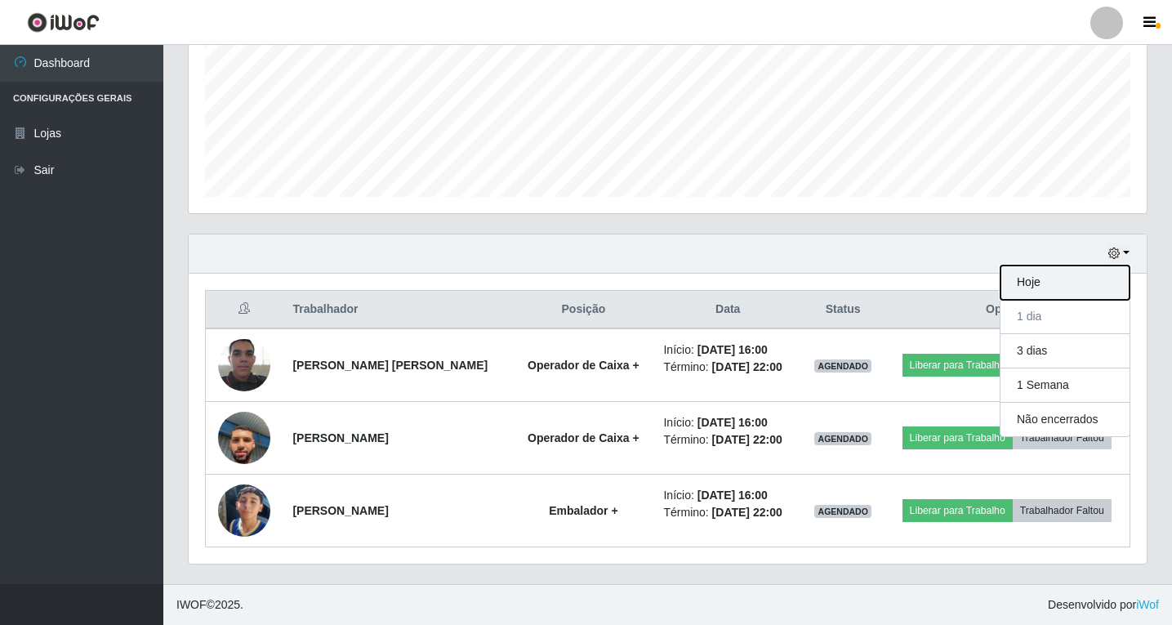
click at [1043, 283] on button "Hoje" at bounding box center [1065, 282] width 129 height 34
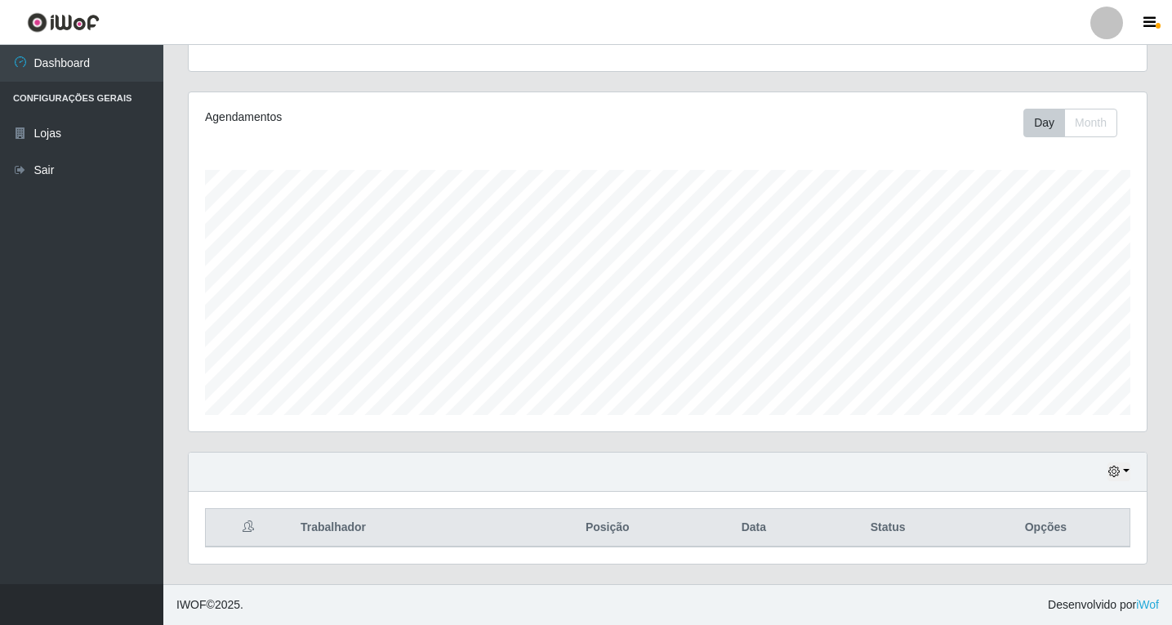
scroll to position [169, 0]
click at [1120, 474] on icon "button" at bounding box center [1113, 471] width 11 height 11
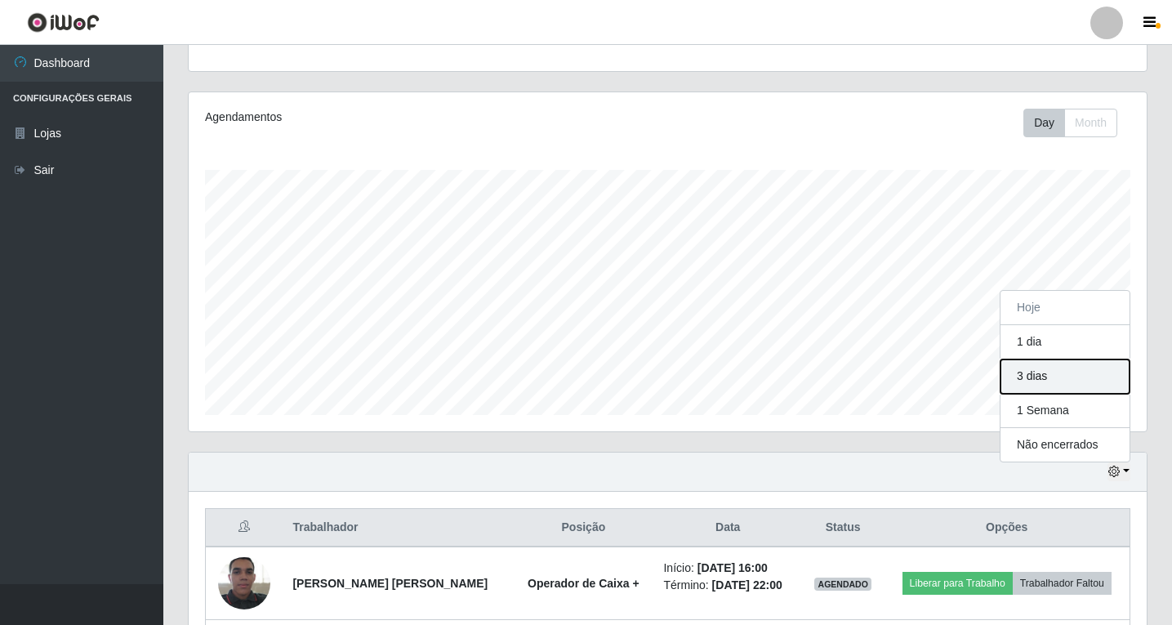
click at [1037, 377] on button "3 dias" at bounding box center [1065, 376] width 129 height 34
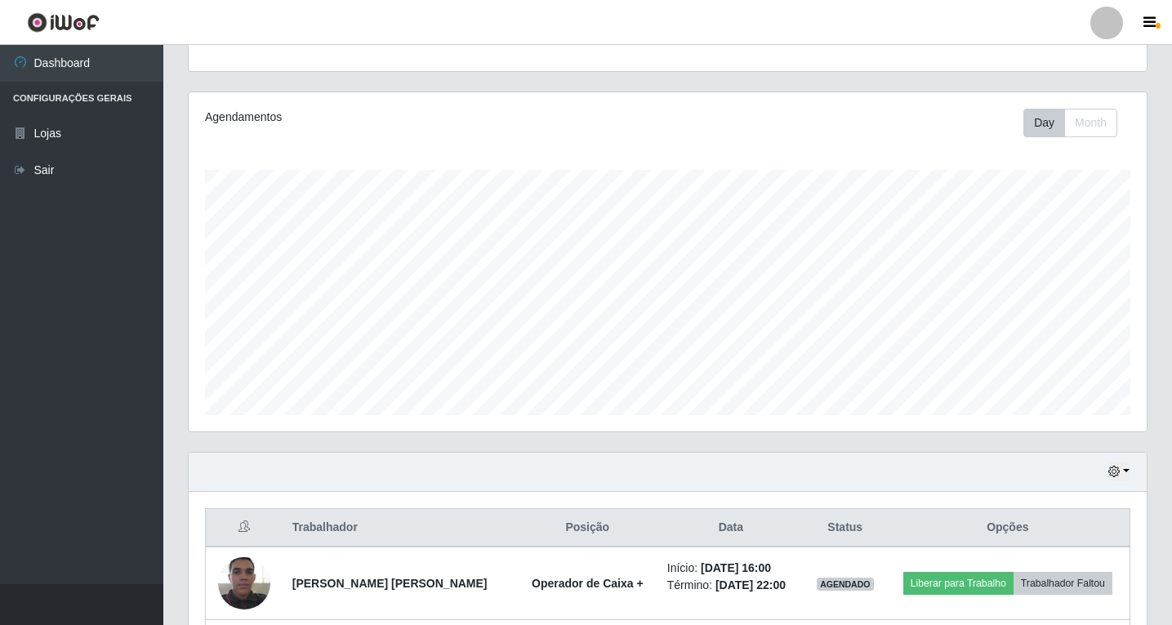
click at [773, 482] on div "Hoje 1 dia 3 dias 1 Semana Não encerrados" at bounding box center [668, 471] width 958 height 39
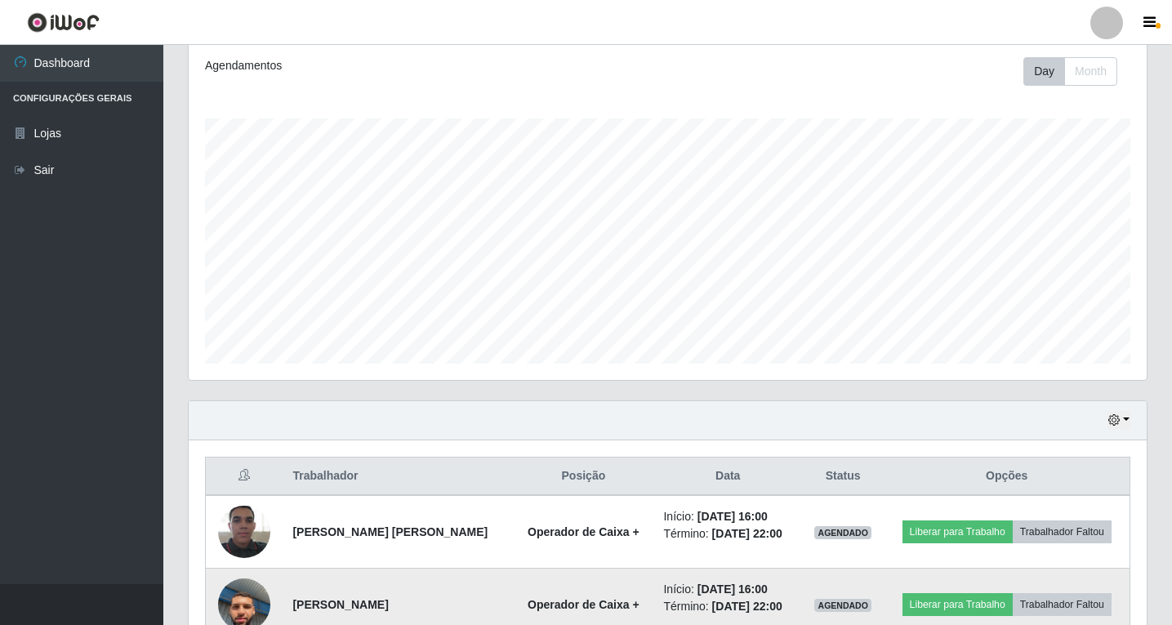
scroll to position [387, 0]
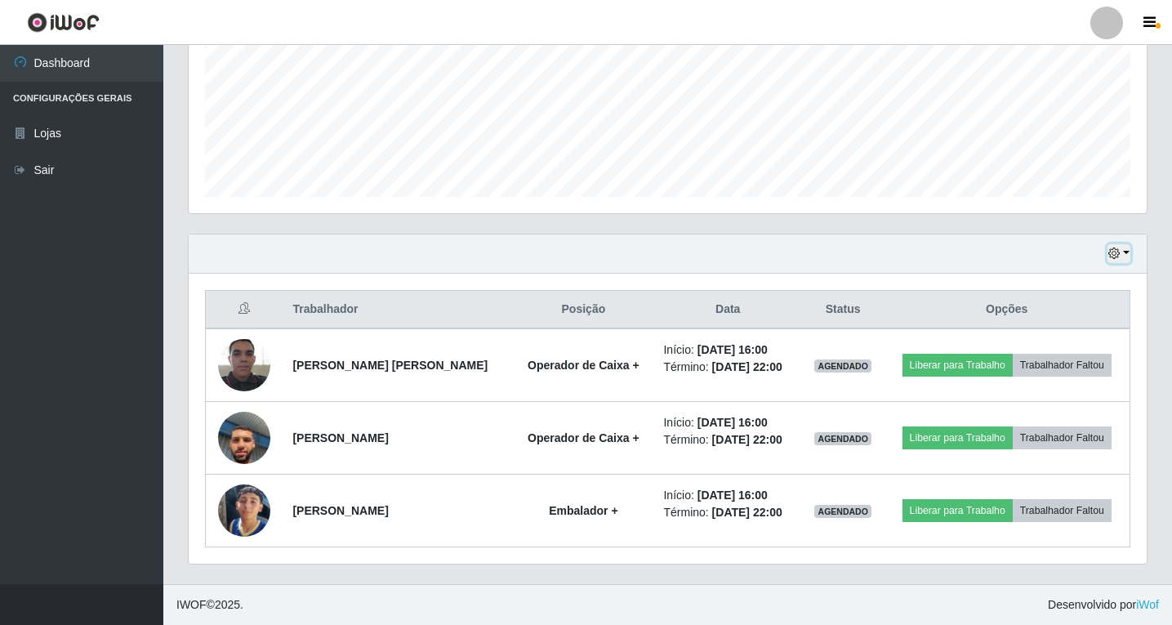
click at [1112, 253] on icon "button" at bounding box center [1113, 252] width 11 height 11
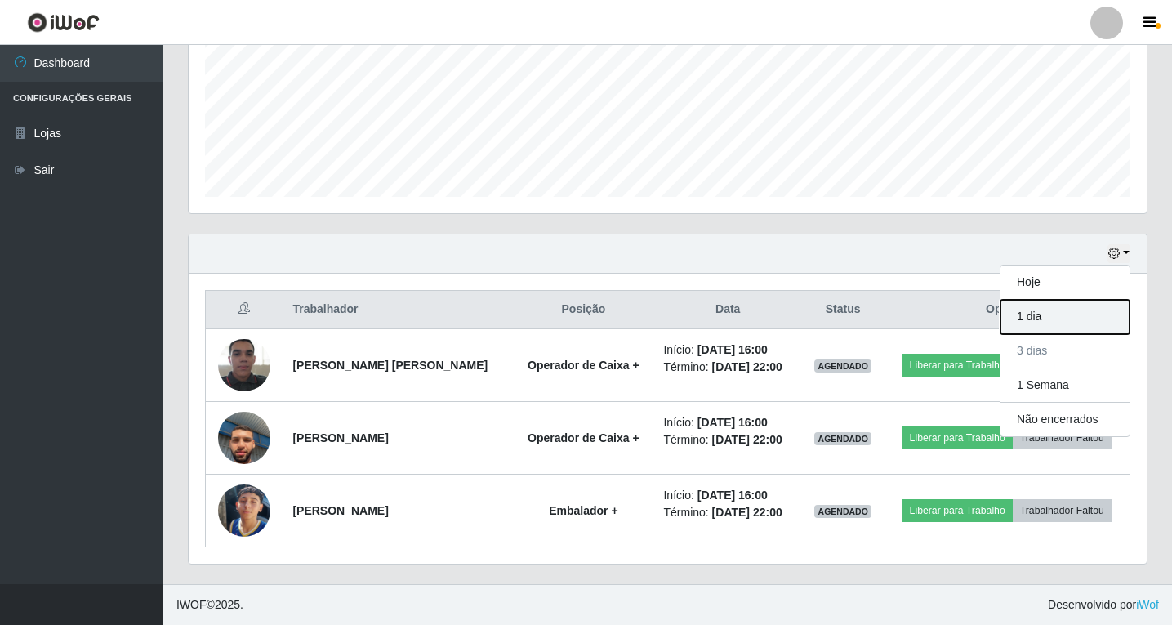
click at [1034, 320] on button "1 dia" at bounding box center [1065, 317] width 129 height 34
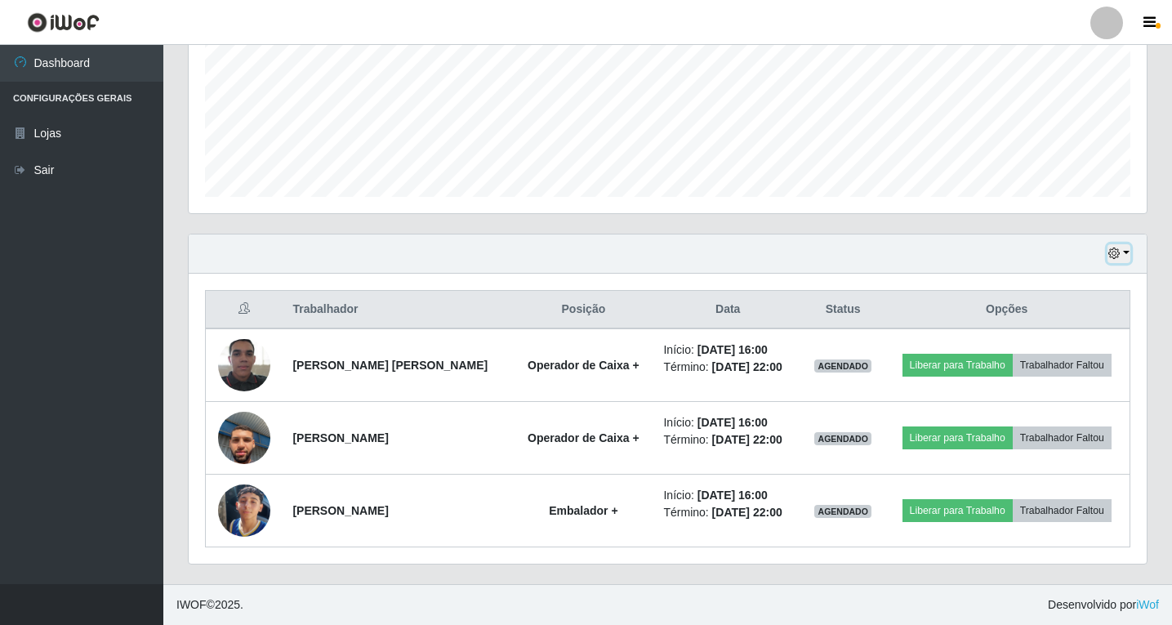
click at [1117, 256] on icon "button" at bounding box center [1113, 252] width 11 height 11
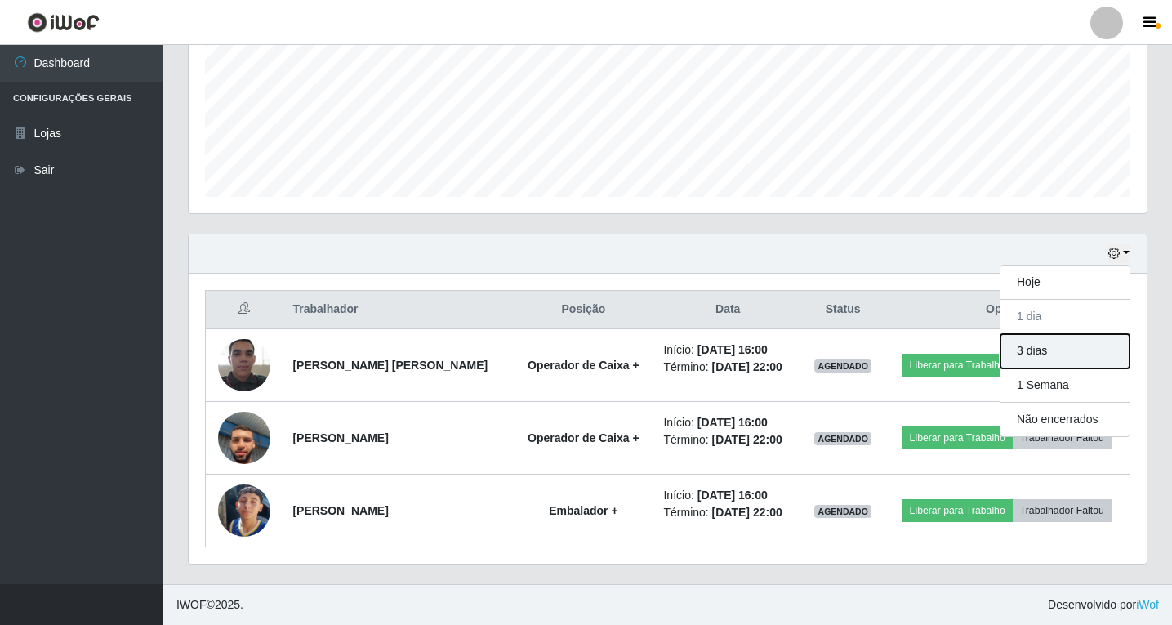
click at [1036, 349] on button "3 dias" at bounding box center [1065, 351] width 129 height 34
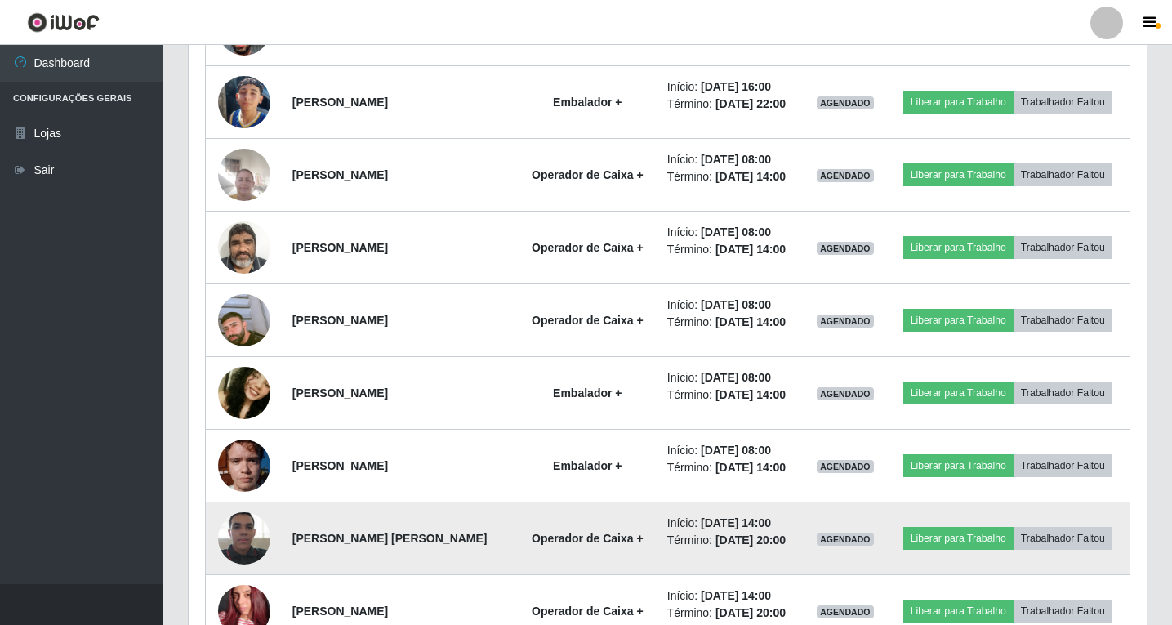
scroll to position [877, 0]
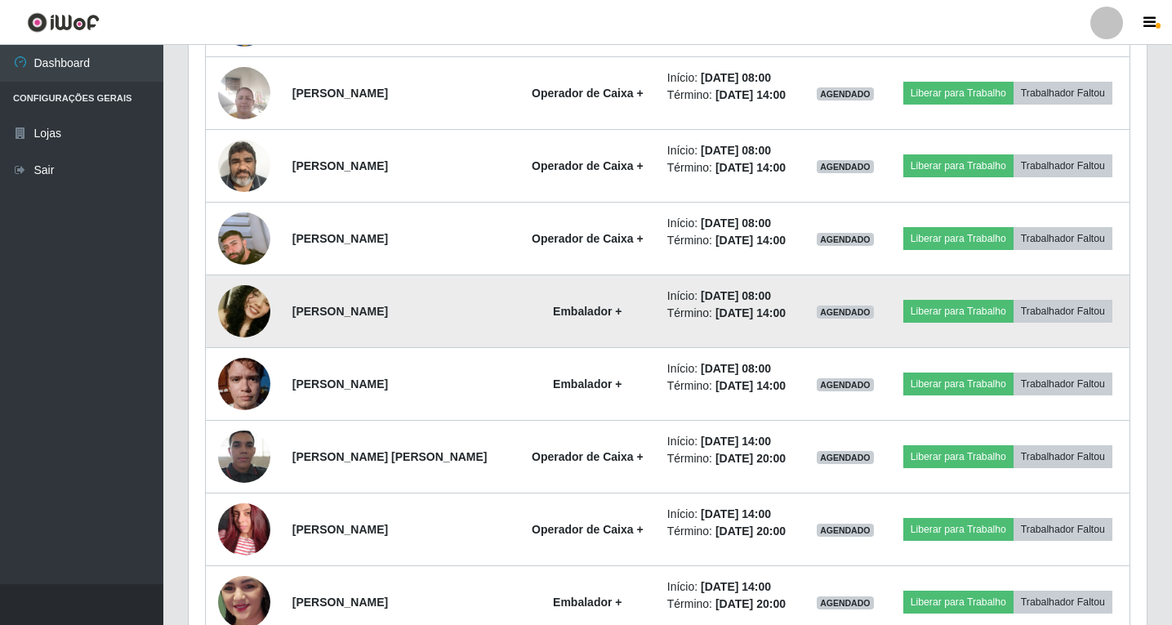
drag, startPoint x: 429, startPoint y: 311, endPoint x: 291, endPoint y: 311, distance: 138.0
click at [291, 311] on td "[PERSON_NAME]" at bounding box center [400, 311] width 235 height 73
copy strong "[PERSON_NAME]"
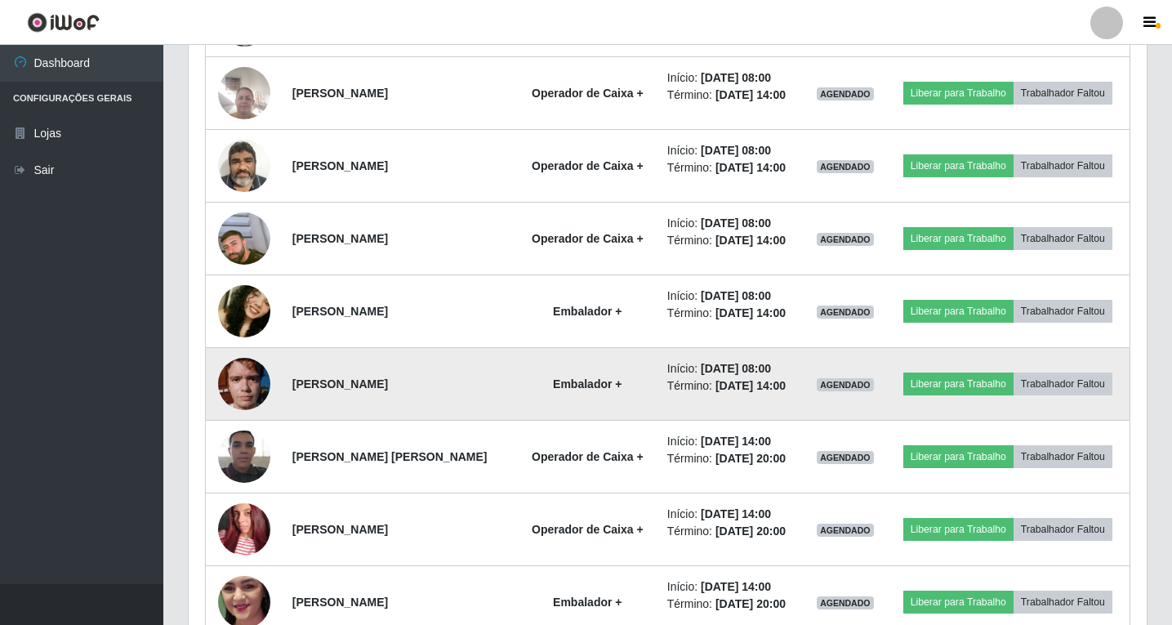
drag, startPoint x: 451, startPoint y: 385, endPoint x: 302, endPoint y: 389, distance: 148.7
click at [293, 385] on td "[PERSON_NAME]" at bounding box center [400, 384] width 235 height 73
copy strong "[PERSON_NAME]"
click at [439, 350] on td "[PERSON_NAME]" at bounding box center [400, 384] width 235 height 73
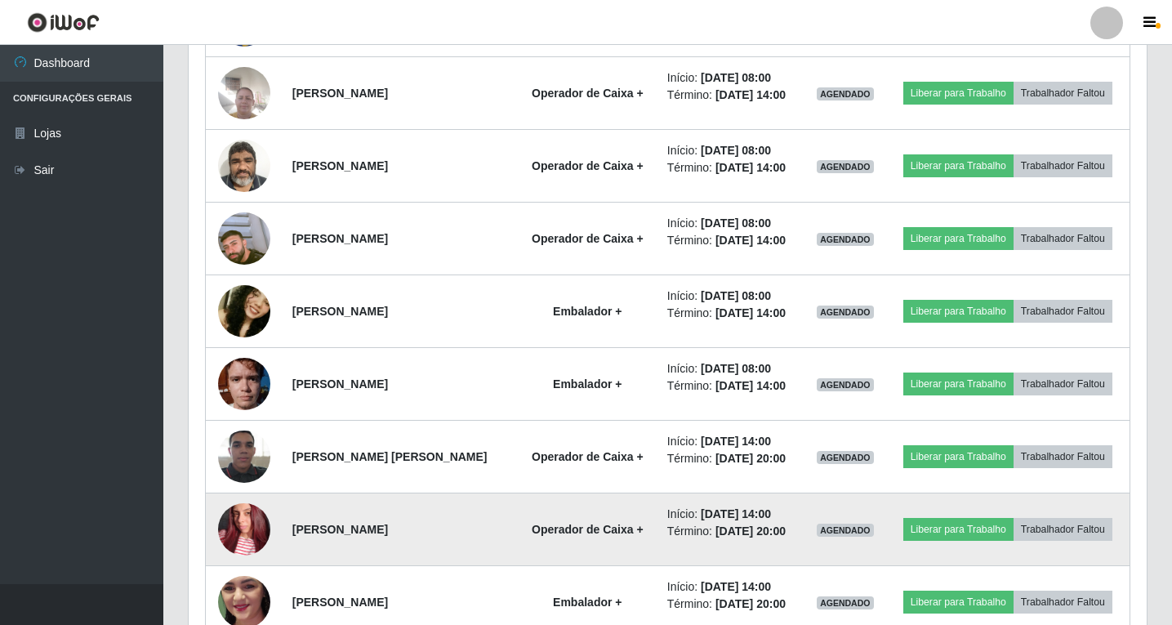
scroll to position [387, 0]
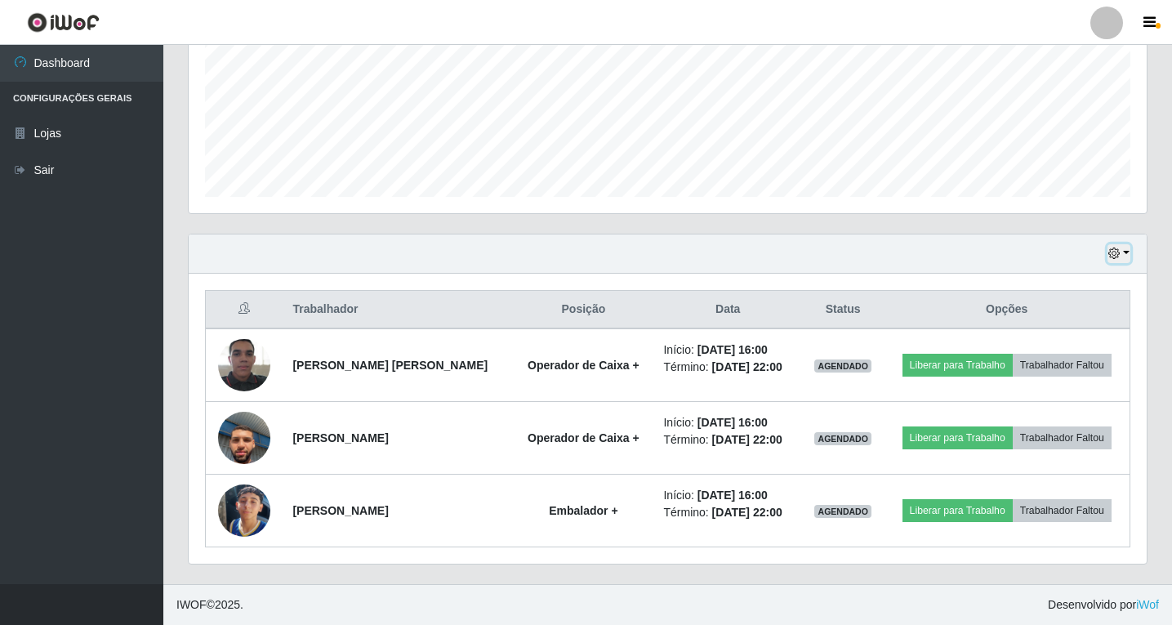
click at [1121, 249] on button "button" at bounding box center [1119, 253] width 23 height 19
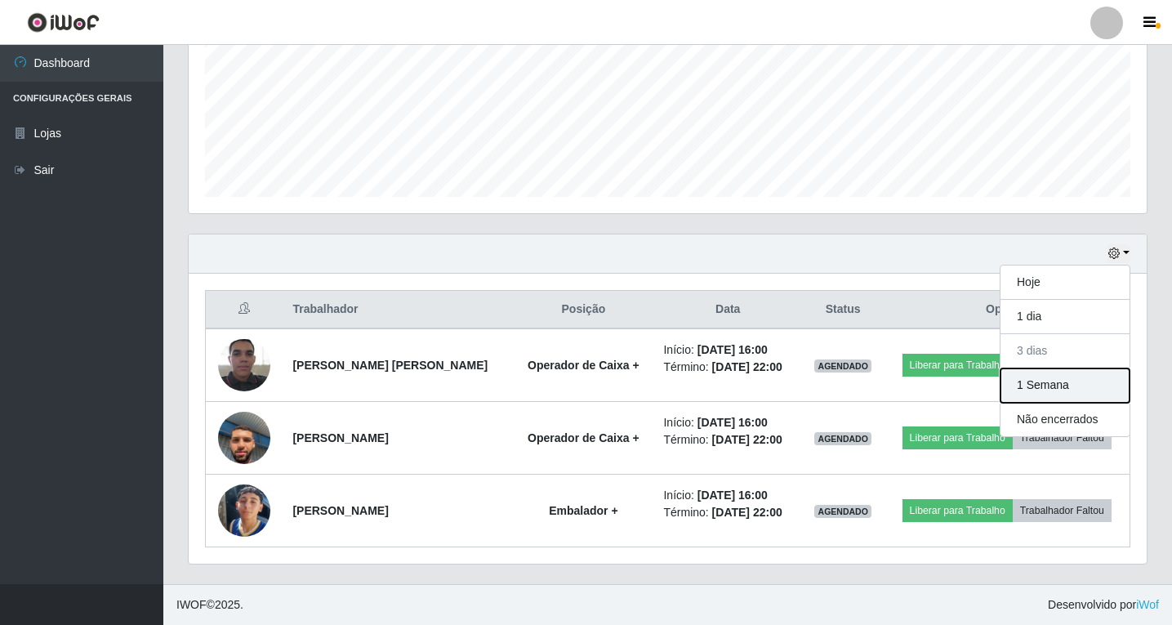
click at [1036, 381] on button "1 Semana" at bounding box center [1065, 385] width 129 height 34
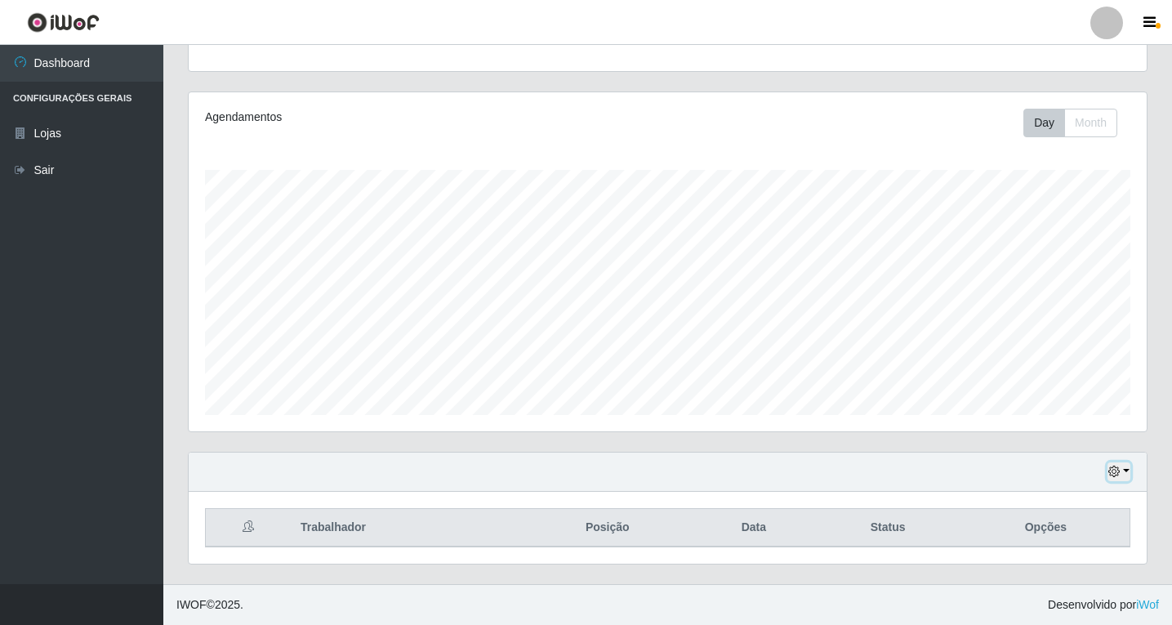
click at [1125, 470] on button "button" at bounding box center [1119, 471] width 23 height 19
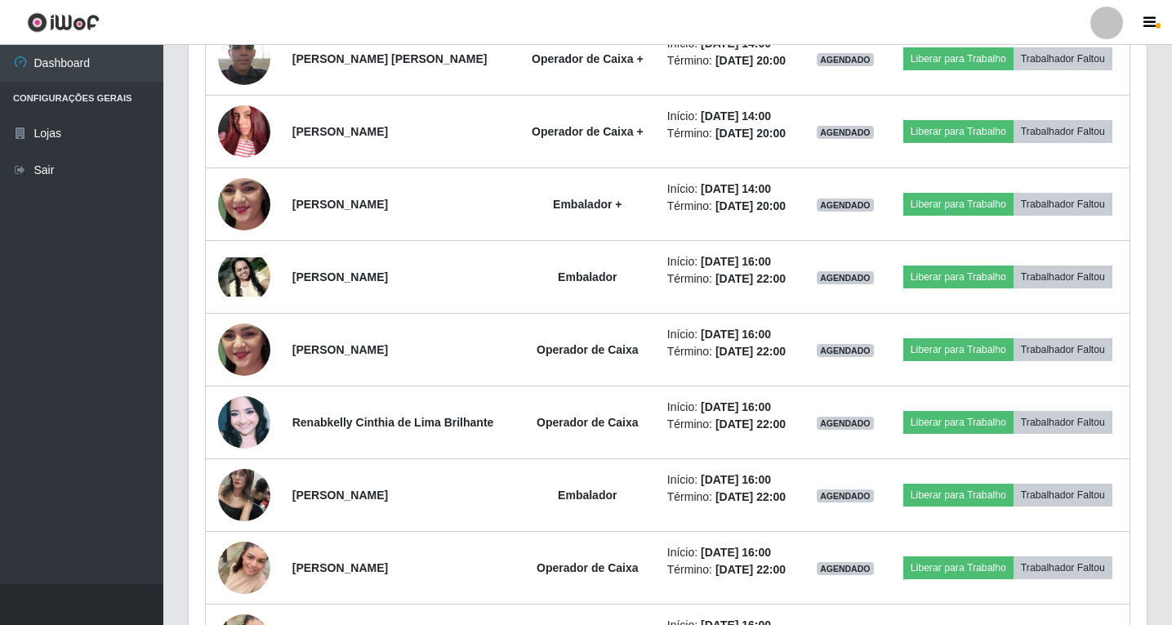
scroll to position [1231, 0]
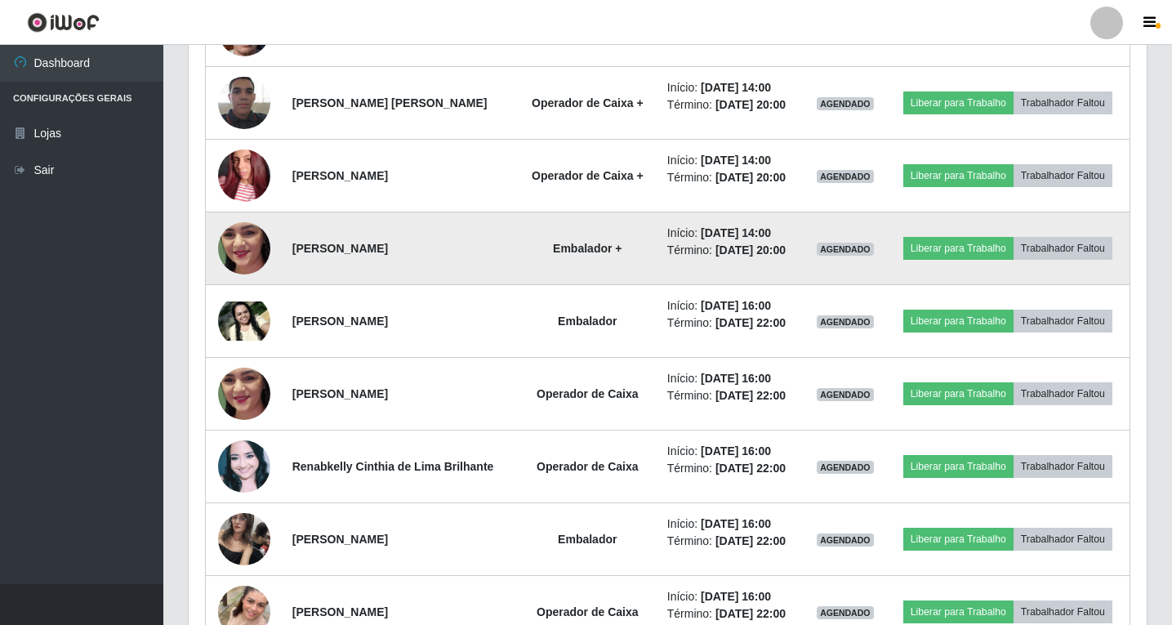
drag, startPoint x: 291, startPoint y: 249, endPoint x: 454, endPoint y: 240, distance: 163.6
click at [454, 240] on td "[PERSON_NAME]" at bounding box center [400, 248] width 235 height 73
copy strong "[PERSON_NAME]"
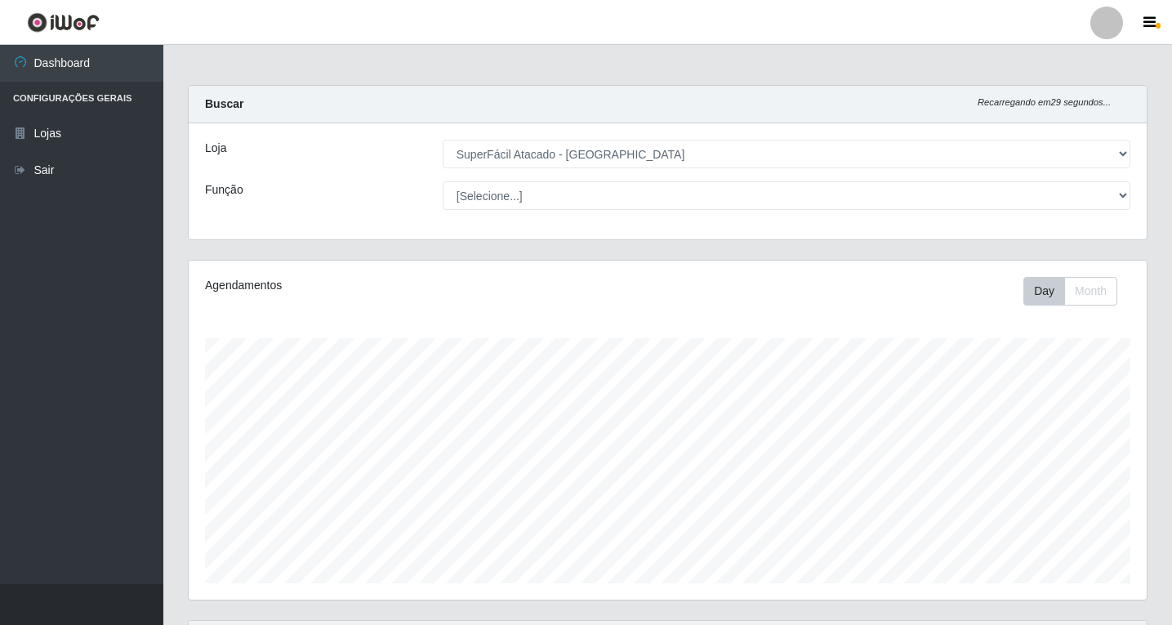
scroll to position [0, 0]
click at [1154, 29] on icon "button" at bounding box center [1149, 23] width 12 height 15
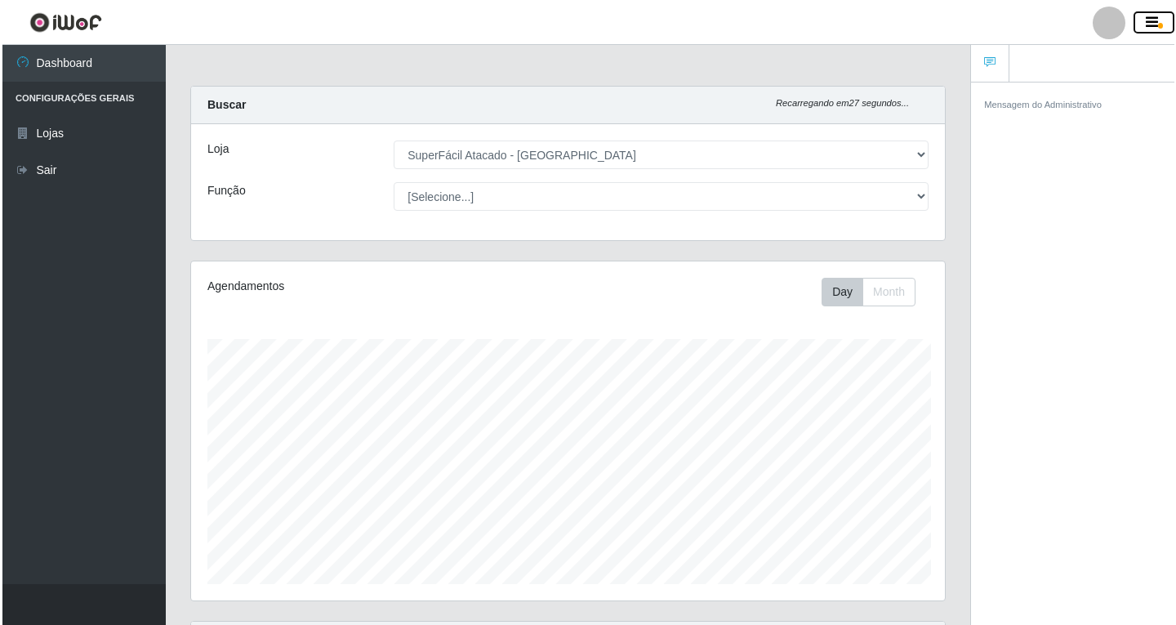
scroll to position [816420, 816006]
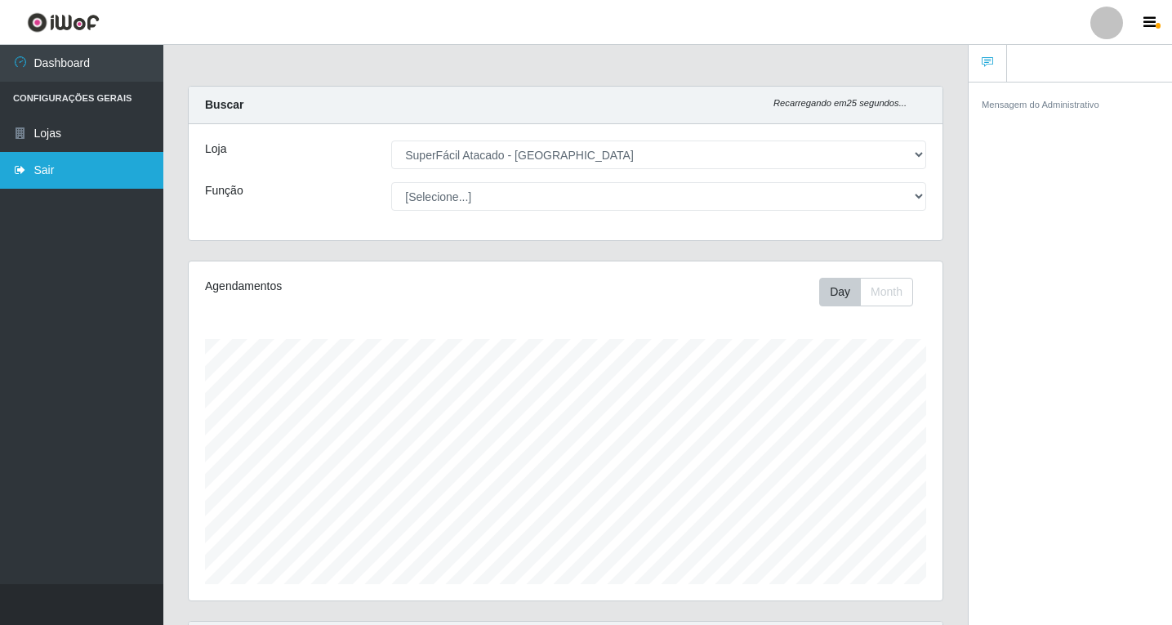
click at [29, 161] on link "Sair" at bounding box center [81, 170] width 163 height 37
